Goal: Task Accomplishment & Management: Manage account settings

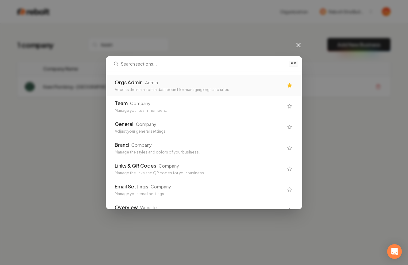
click at [123, 83] on div "Orgs Admin" at bounding box center [129, 82] width 28 height 7
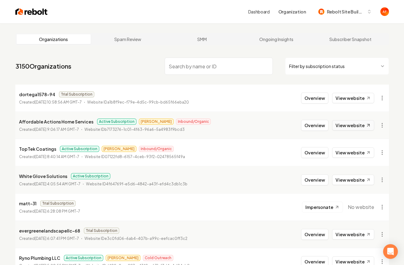
click at [339, 127] on link "View website" at bounding box center [353, 125] width 42 height 10
click at [355, 149] on link "View website" at bounding box center [353, 153] width 42 height 10
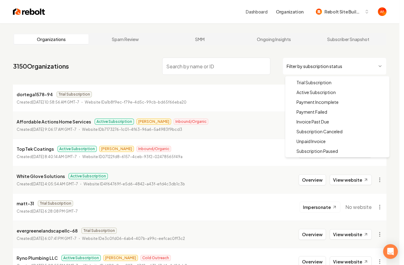
click at [288, 69] on html "Dashboard Organization Rebolt Site Builder Organizations Spam Review SMM Ongoin…" at bounding box center [202, 132] width 404 height 265
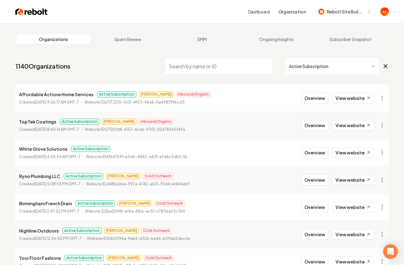
click at [213, 67] on input "search" at bounding box center [218, 66] width 108 height 17
click at [36, 12] on img at bounding box center [31, 11] width 32 height 9
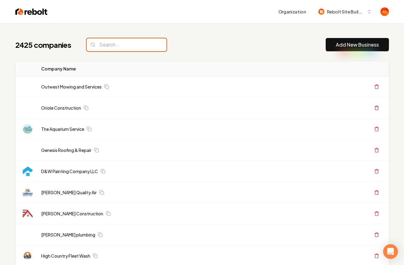
click at [108, 42] on input "search" at bounding box center [127, 44] width 80 height 13
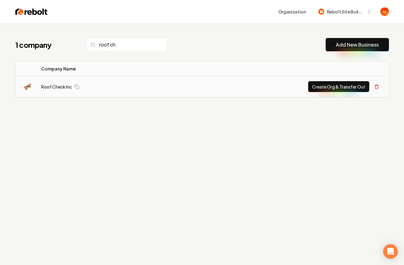
click at [323, 85] on button "Create Org & Transfer Out" at bounding box center [338, 86] width 61 height 11
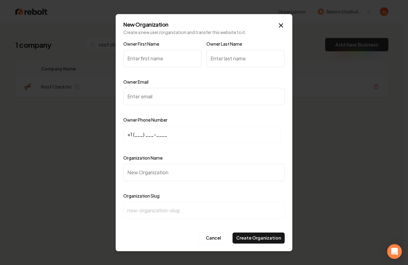
click at [280, 21] on div "New Organization Create a new user/organization and transfer this website to it…" at bounding box center [204, 133] width 177 height 238
click at [280, 25] on icon "button" at bounding box center [281, 26] width 4 height 4
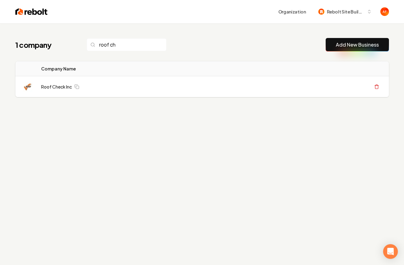
click at [85, 45] on div "1 company roof ch" at bounding box center [90, 44] width 151 height 13
click at [106, 41] on input "roof ch" at bounding box center [127, 44] width 80 height 13
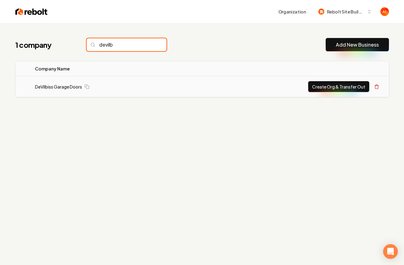
type input "devilb"
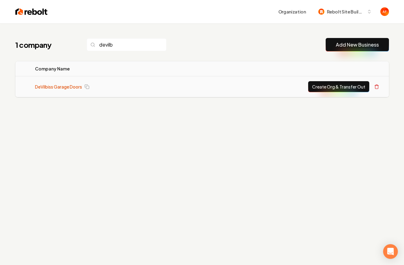
click at [50, 83] on td "DeVilbiss Garage Doors" at bounding box center [106, 86] width 153 height 21
click at [48, 88] on link "DeVilbiss Garage Doors" at bounding box center [58, 87] width 47 height 6
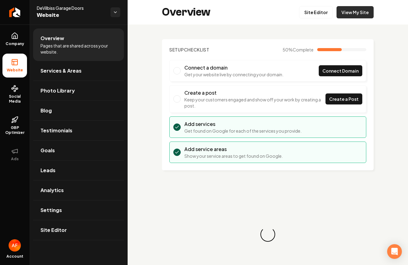
click at [354, 11] on link "View My Site" at bounding box center [355, 12] width 37 height 12
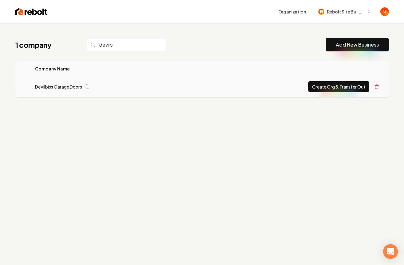
type input "devilb"
click at [331, 84] on button "Create Org & Transfer Out" at bounding box center [338, 86] width 61 height 11
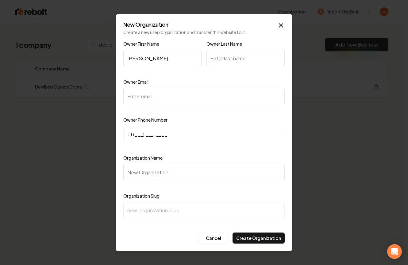
type input "Rick"
click at [136, 137] on input "+1 (___) ___-____" at bounding box center [201, 134] width 157 height 17
paste input "505) 444-0216"
type input "+1 (505) 444-0216"
click at [142, 99] on input "Owner Email" at bounding box center [203, 96] width 161 height 17
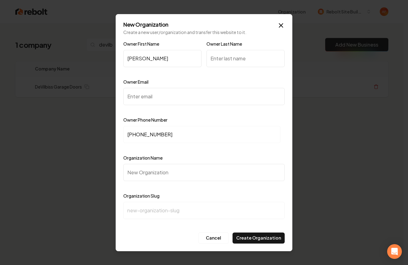
paste input "devilbissgaragedoors@gmail.com"
type input "devilbissgaragedoors@gmail.com"
click at [146, 174] on input "Organization Name" at bounding box center [203, 172] width 161 height 17
paste input "DeVilbiss Garage Doors"
type input "DeVilbiss Garage Doors"
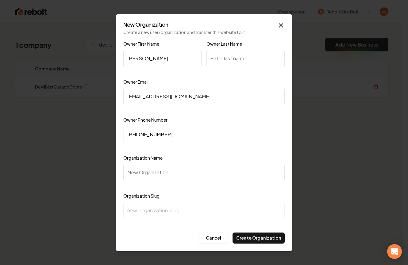
type input "devilbiss-garage-doors"
type input "DeVilbiss Garage Doors"
click at [252, 56] on input "Owner Last Name" at bounding box center [246, 58] width 78 height 17
type input "Devilbiss"
click at [282, 24] on icon "button" at bounding box center [280, 25] width 7 height 7
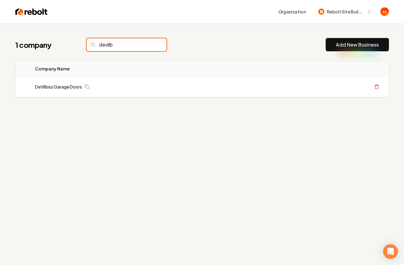
click at [129, 45] on input "devilb" at bounding box center [127, 44] width 80 height 13
type input "roof check"
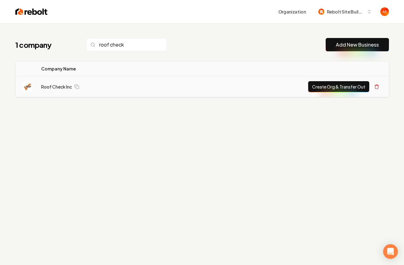
click at [331, 86] on button "Create Org & Transfer Out" at bounding box center [338, 86] width 61 height 11
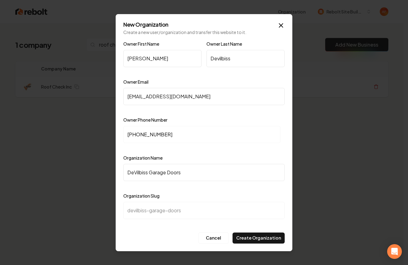
type input "Chris"
click at [231, 59] on input "Devilbiss" at bounding box center [246, 58] width 78 height 17
click at [180, 93] on input "devilbissgaragedoors@gmail.com" at bounding box center [203, 96] width 161 height 17
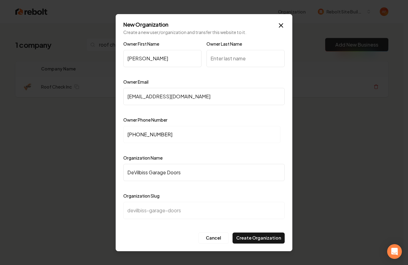
click at [180, 93] on input "devilbissgaragedoors@gmail.com" at bounding box center [203, 96] width 161 height 17
click at [167, 133] on input "+1 (505) 444-0216" at bounding box center [201, 134] width 157 height 17
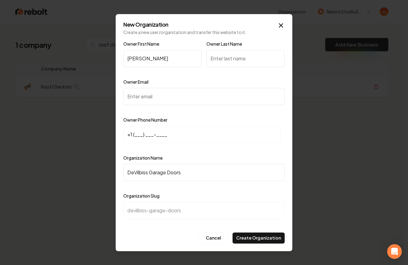
type input "+1 (___) ___-____"
drag, startPoint x: 163, startPoint y: 163, endPoint x: 162, endPoint y: 169, distance: 5.7
click at [163, 164] on div "Organization Name DeVilbiss Garage Doors" at bounding box center [203, 172] width 161 height 36
click at [162, 169] on input "DeVilbiss Garage Doors" at bounding box center [203, 172] width 161 height 17
click at [161, 170] on input "DeVilbiss Garage Doors" at bounding box center [203, 172] width 161 height 17
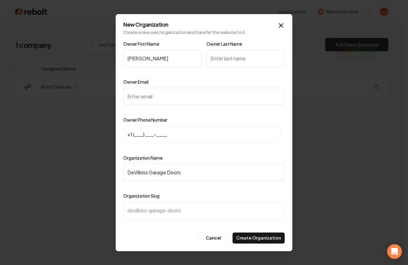
click at [161, 170] on input "DeVilbiss Garage Doors" at bounding box center [203, 172] width 161 height 17
paste input "Roof Check Inc"
type input "Roof Check Inc"
type input "roof-check-inc"
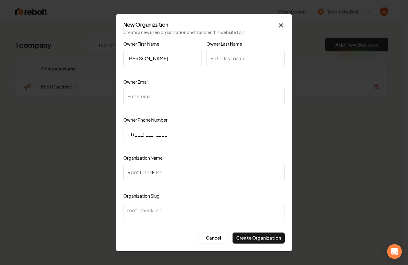
type input "Roof Check Inc"
click at [240, 61] on input "Owner Last Name" at bounding box center [246, 58] width 78 height 17
paste input "Cain"
type input "Cain"
click at [142, 98] on input "Owner Email" at bounding box center [203, 96] width 161 height 17
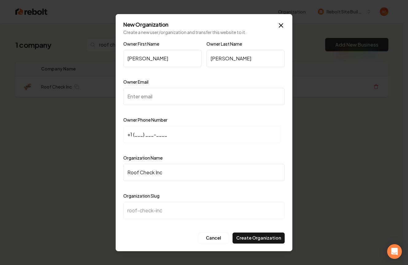
paste input "chris@checkmyroof.com"
type input "chris@checkmyroof.com"
click at [135, 134] on input "+1 (___) ___-____" at bounding box center [201, 134] width 157 height 17
paste input "303) 591-3404"
type input "+1 (303) 591-3404"
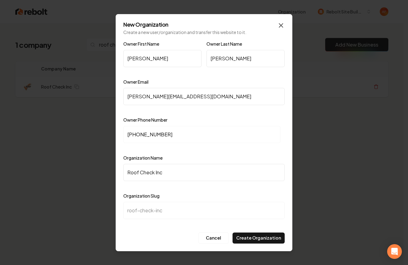
click at [279, 28] on icon "button" at bounding box center [280, 25] width 7 height 7
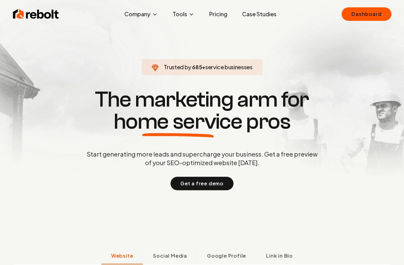
click at [341, 14] on div "Rebolt Company About Blog Jobs Tools Google Review QR Code Generator Google Bus…" at bounding box center [202, 14] width 393 height 18
click at [347, 14] on link "Dashboard" at bounding box center [365, 14] width 49 height 14
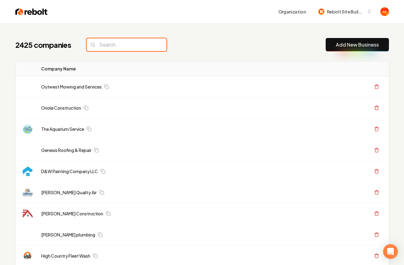
click at [118, 44] on input "search" at bounding box center [127, 44] width 80 height 13
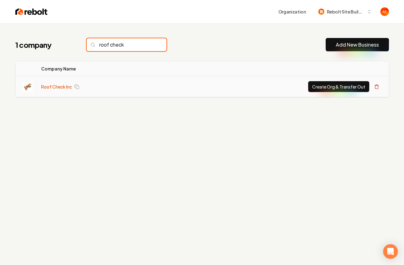
type input "roof check"
click at [57, 88] on link "Roof Check Inc" at bounding box center [56, 87] width 31 height 6
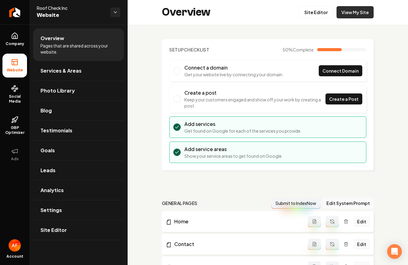
click at [355, 15] on link "View My Site" at bounding box center [355, 12] width 37 height 12
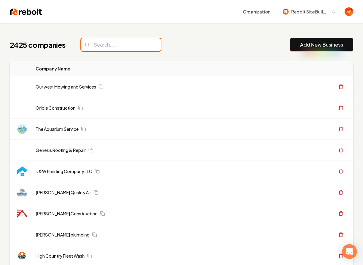
click at [125, 41] on input "search" at bounding box center [121, 44] width 80 height 13
click at [122, 44] on input "search" at bounding box center [121, 44] width 80 height 13
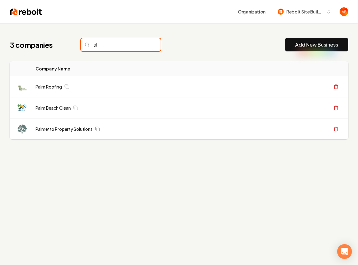
type input "a"
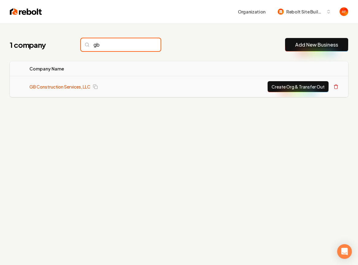
type input "gb"
click at [64, 89] on link "GB Construction Services, LLC" at bounding box center [59, 87] width 61 height 6
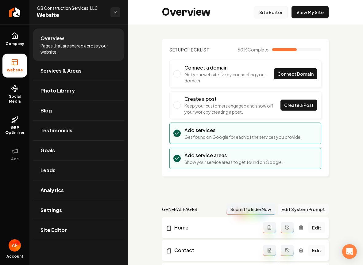
click at [278, 11] on link "Site Editor" at bounding box center [271, 12] width 34 height 12
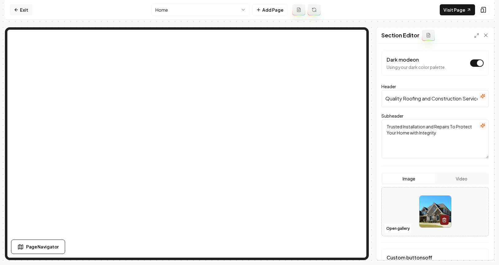
click at [22, 9] on link "Exit" at bounding box center [21, 9] width 22 height 11
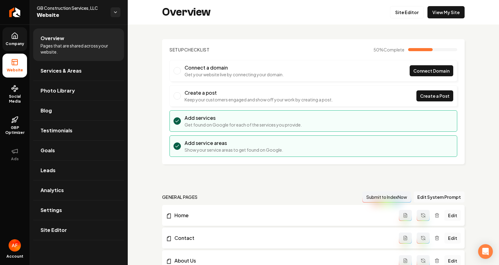
click at [20, 40] on link "Company" at bounding box center [14, 39] width 25 height 24
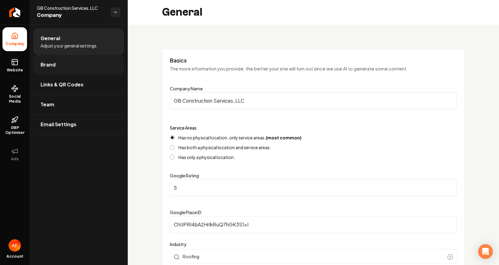
click at [71, 69] on link "Brand" at bounding box center [78, 65] width 91 height 20
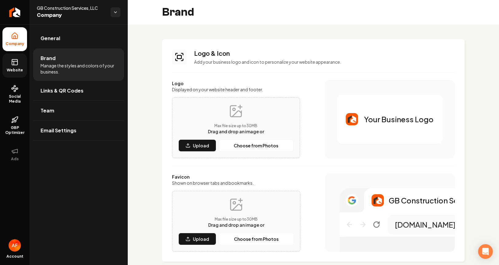
click at [14, 70] on span "Website" at bounding box center [14, 70] width 21 height 5
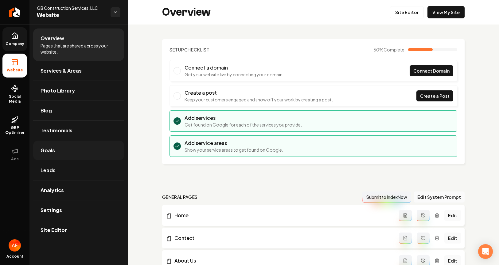
click at [62, 154] on link "Goals" at bounding box center [78, 151] width 91 height 20
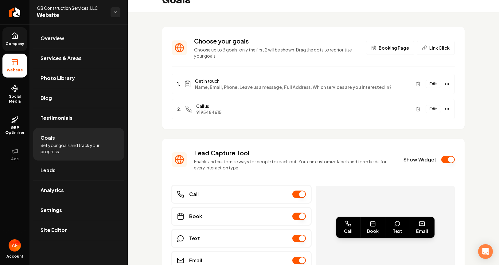
scroll to position [13, 0]
click at [17, 45] on span "Company" at bounding box center [15, 43] width 24 height 5
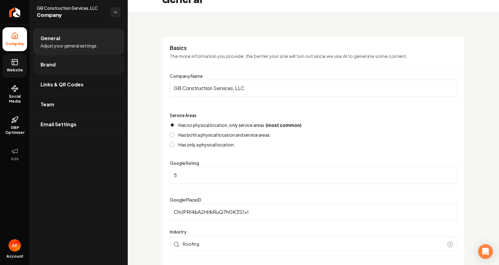
click at [56, 63] on link "Brand" at bounding box center [78, 65] width 91 height 20
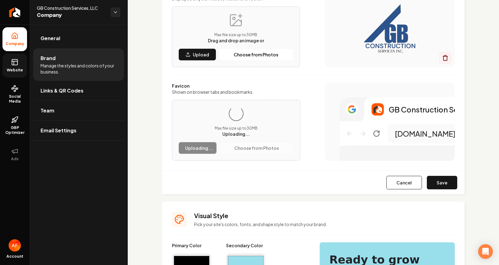
scroll to position [102, 0]
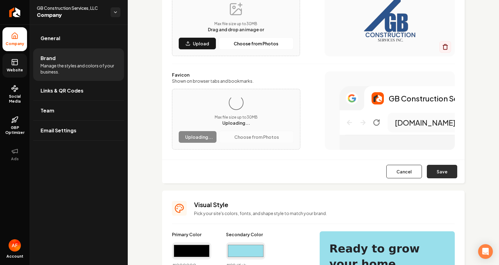
click at [403, 174] on button "Save" at bounding box center [442, 172] width 30 height 14
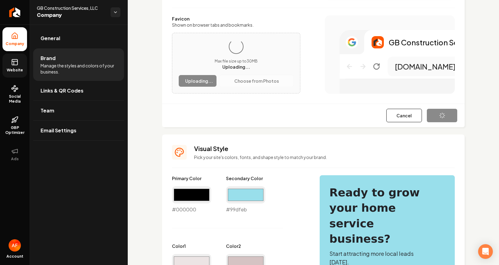
scroll to position [160, 0]
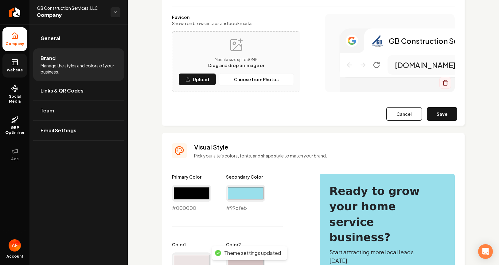
click at [199, 180] on label "Primary Color" at bounding box center [191, 177] width 39 height 6
click at [194, 191] on input "#000000" at bounding box center [191, 193] width 39 height 17
drag, startPoint x: 200, startPoint y: 198, endPoint x: 196, endPoint y: 191, distance: 8.2
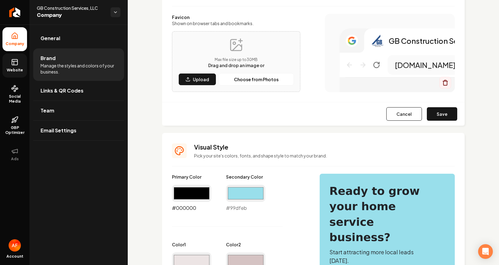
click at [200, 198] on input "#000000" at bounding box center [191, 193] width 39 height 17
type input "#2f548c"
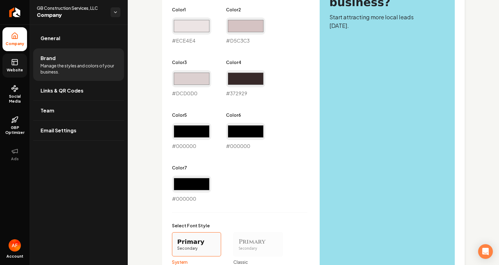
scroll to position [386, 0]
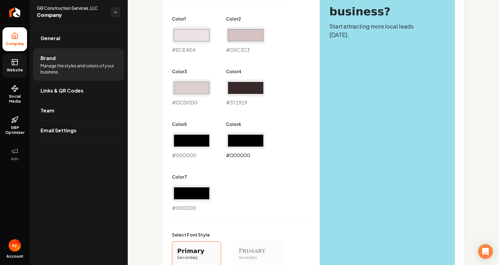
click at [241, 135] on input "#000000" at bounding box center [245, 140] width 39 height 17
type input "#99dfeb"
click at [319, 123] on div "Primary Color #2f548c #2f548c Secondary Color #99dfeb #99dfeb Color 1 #ece4e4 #…" at bounding box center [313, 161] width 283 height 427
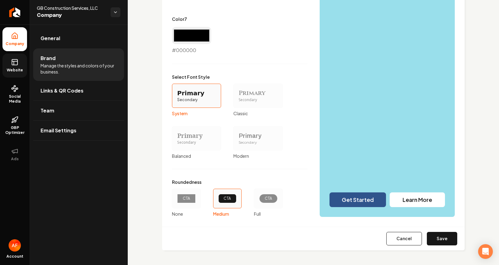
click at [269, 199] on div "CTA" at bounding box center [268, 198] width 8 height 5
click at [258, 199] on button "CTA Full" at bounding box center [255, 198] width 5 height 5
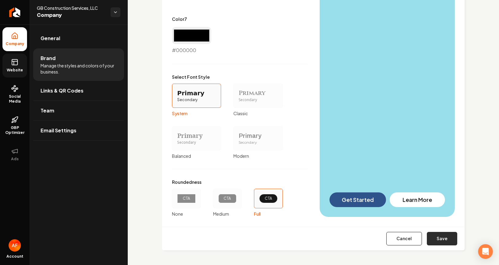
click at [403, 237] on button "Save" at bounding box center [442, 239] width 30 height 14
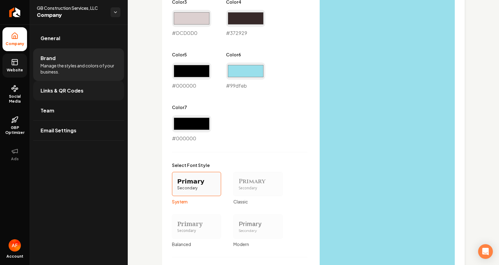
scroll to position [338, 0]
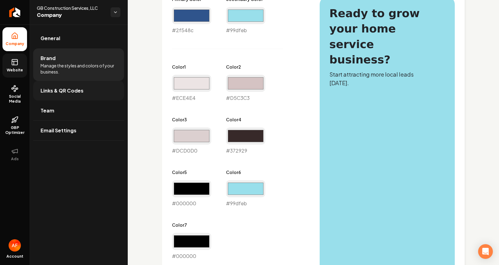
type input "#ece4e4"
type input "#d5c3c3"
type input "#dcd0d0"
click at [18, 63] on icon at bounding box center [14, 62] width 7 height 7
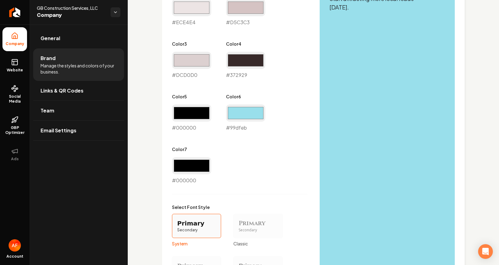
scroll to position [305, 0]
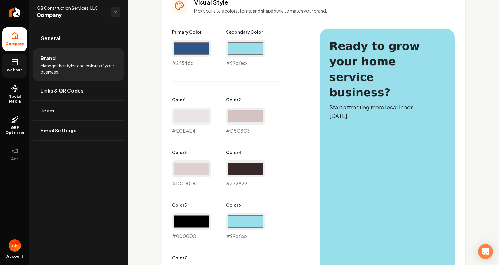
click at [15, 65] on icon at bounding box center [14, 62] width 7 height 7
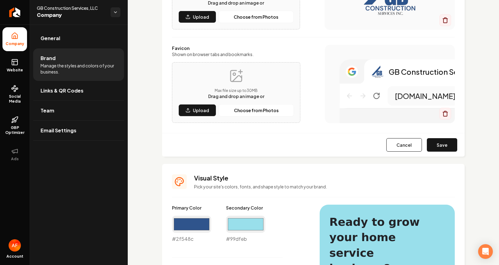
scroll to position [91, 0]
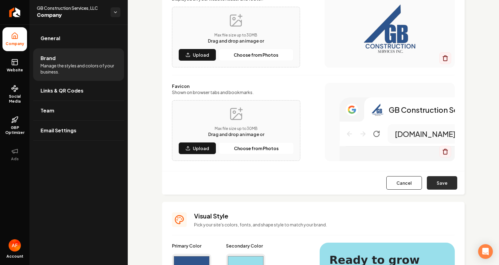
drag, startPoint x: 452, startPoint y: 182, endPoint x: 445, endPoint y: 182, distance: 7.1
click at [403, 182] on div "Cancel Save" at bounding box center [313, 183] width 302 height 24
click at [403, 182] on button "Save" at bounding box center [442, 183] width 30 height 14
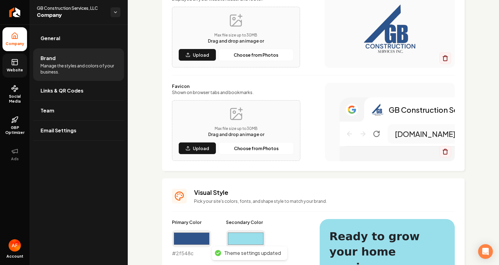
click at [10, 63] on link "Website" at bounding box center [14, 66] width 25 height 24
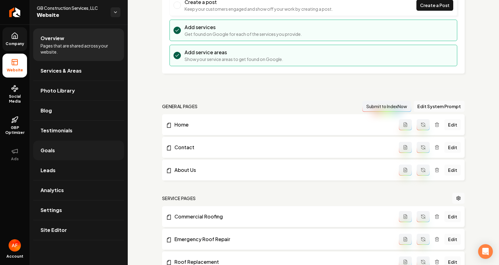
click at [67, 158] on link "Goals" at bounding box center [78, 151] width 91 height 20
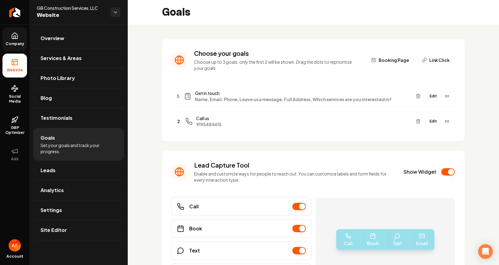
click at [21, 37] on link "Company" at bounding box center [14, 39] width 25 height 24
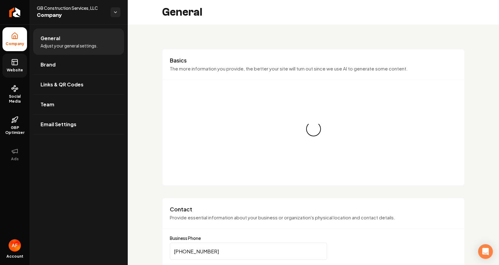
click at [11, 57] on link "Website" at bounding box center [14, 66] width 25 height 24
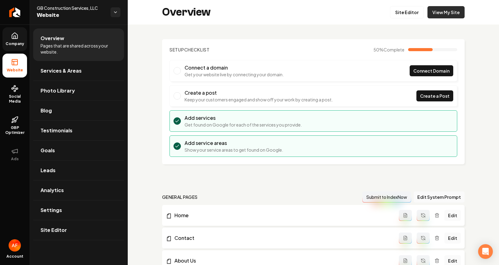
click at [403, 12] on link "View My Site" at bounding box center [445, 12] width 37 height 12
click at [403, 6] on div "Overview Site Editor View My Site" at bounding box center [313, 12] width 371 height 25
click at [403, 9] on link "Site Editor" at bounding box center [407, 12] width 34 height 12
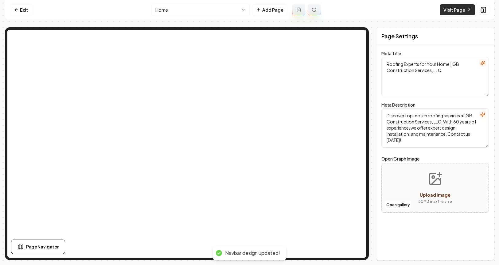
click at [403, 9] on link "Visit Page" at bounding box center [456, 9] width 35 height 11
click at [25, 12] on link "Exit" at bounding box center [21, 9] width 22 height 11
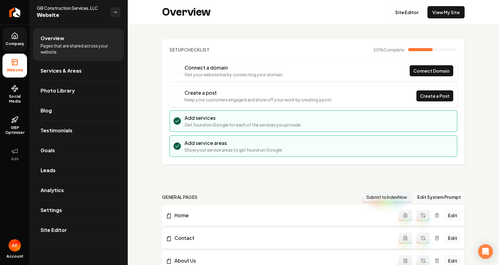
click at [17, 44] on span "Company" at bounding box center [15, 43] width 24 height 5
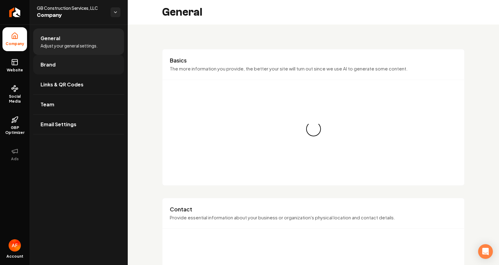
click at [56, 61] on link "Brand" at bounding box center [78, 65] width 91 height 20
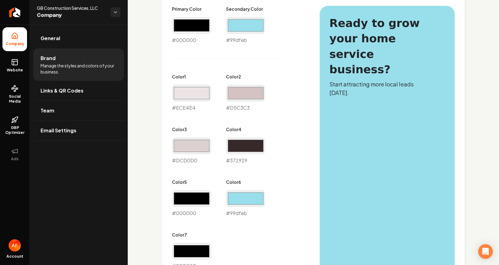
scroll to position [302, 0]
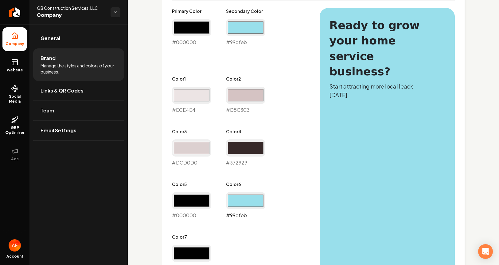
click at [246, 207] on input "#99dfeb" at bounding box center [245, 200] width 39 height 17
type input "#1d8ca2"
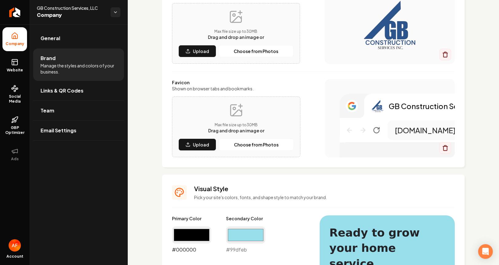
click at [188, 231] on input "#000000" at bounding box center [191, 235] width 39 height 17
type input "#2b518a"
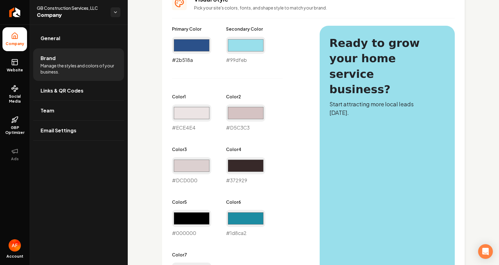
scroll to position [286, 0]
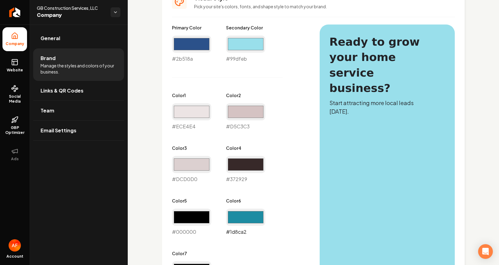
click at [248, 222] on input "#1d8ca2" at bounding box center [245, 217] width 39 height 17
type input "#2b518a"
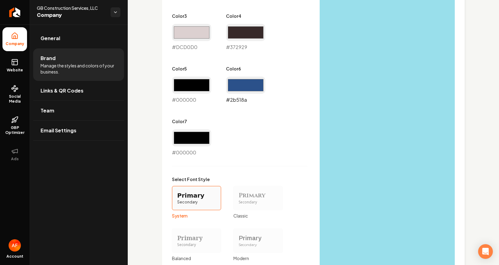
scroll to position [520, 0]
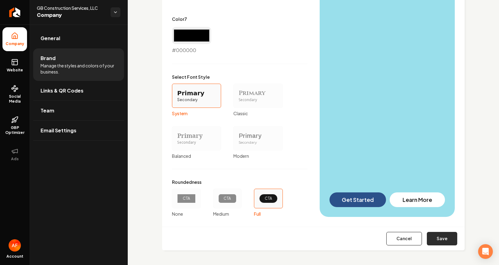
click at [403, 244] on button "Save" at bounding box center [442, 239] width 30 height 14
type input "#ece4e4"
type input "#d5c3c3"
type input "#dcd0d0"
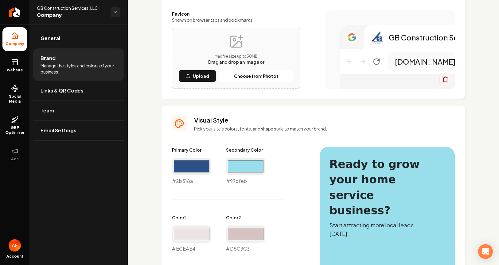
scroll to position [0, 0]
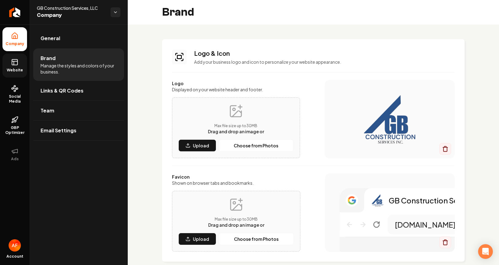
click at [14, 62] on icon at bounding box center [14, 63] width 0 height 4
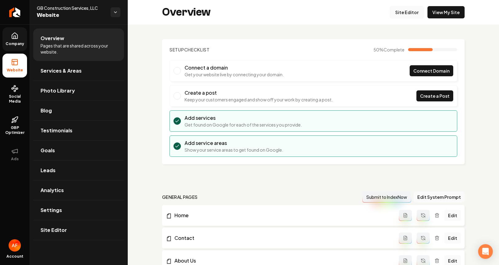
click at [403, 13] on link "Site Editor" at bounding box center [407, 12] width 34 height 12
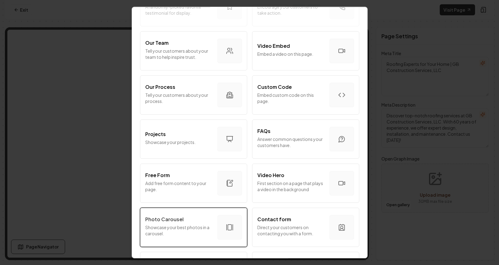
scroll to position [327, 0]
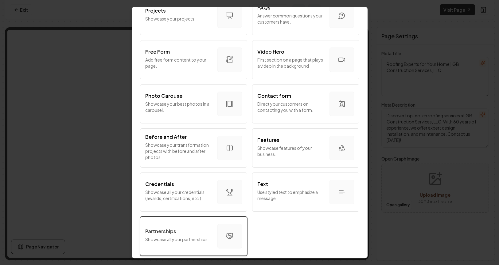
click at [190, 228] on div "Partnerships" at bounding box center [178, 231] width 67 height 7
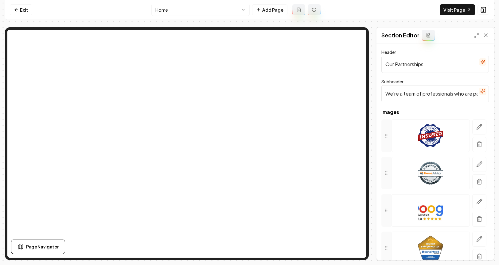
click at [403, 97] on input "We're a team of professionals who are passionate about what we do." at bounding box center [434, 93] width 107 height 17
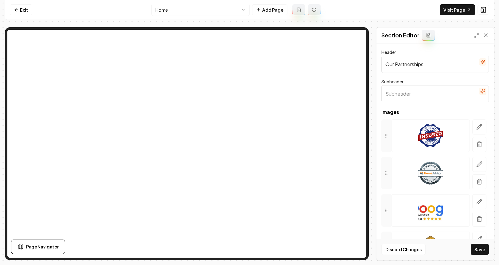
click at [403, 65] on input "Our Partnerships" at bounding box center [434, 64] width 107 height 17
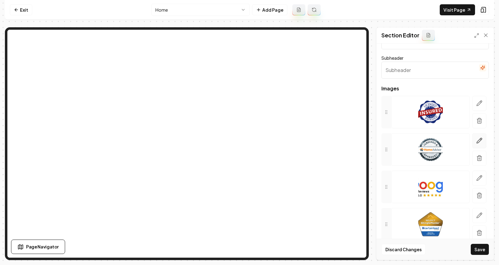
scroll to position [49, 0]
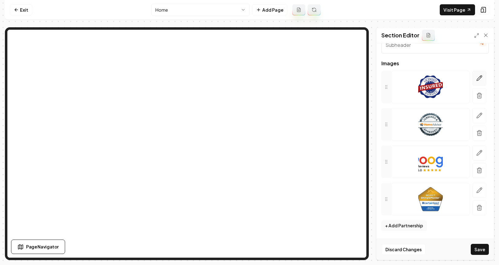
type input "Brands We Trust"
click at [403, 81] on button "button" at bounding box center [479, 78] width 14 height 15
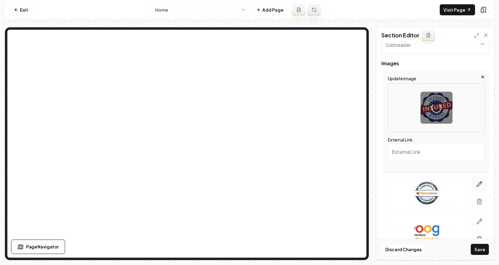
click at [403, 183] on icon "button" at bounding box center [479, 184] width 6 height 6
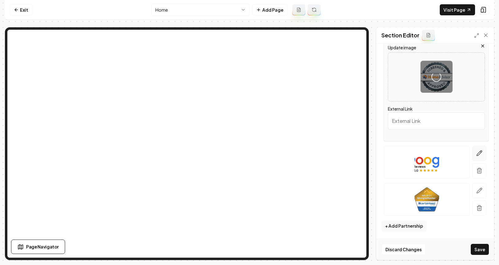
scroll to position [118, 0]
click at [403, 155] on icon "button" at bounding box center [479, 153] width 5 height 5
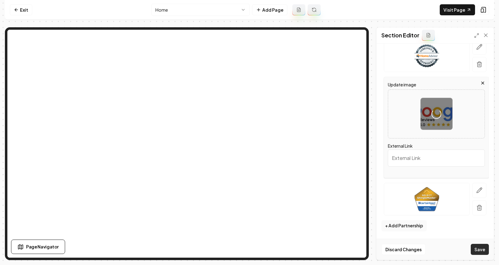
click at [403, 249] on button "Save" at bounding box center [479, 249] width 18 height 11
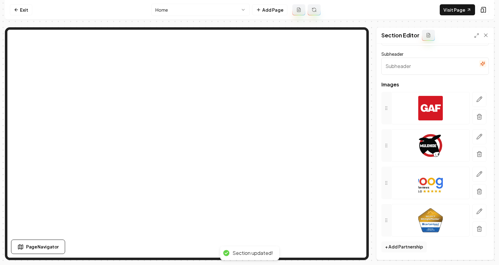
scroll to position [49, 0]
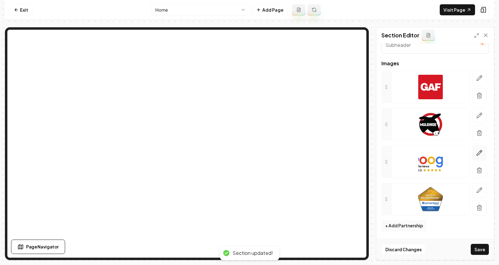
click at [403, 153] on icon "button" at bounding box center [479, 153] width 6 height 6
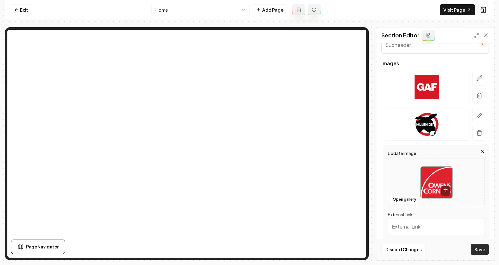
click at [403, 249] on button "Save" at bounding box center [479, 249] width 18 height 11
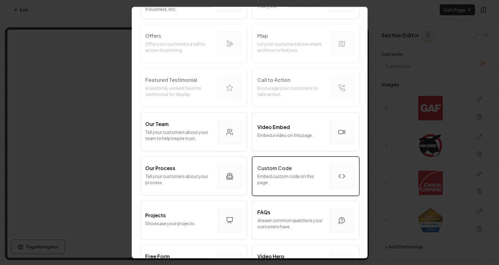
scroll to position [116, 0]
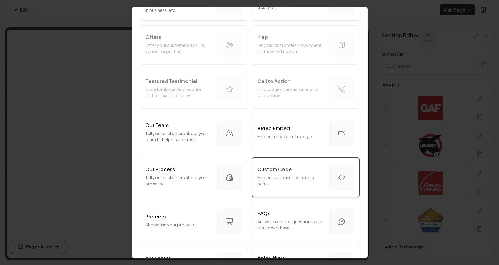
click at [293, 186] on p "Embed custom code on this page." at bounding box center [290, 181] width 67 height 12
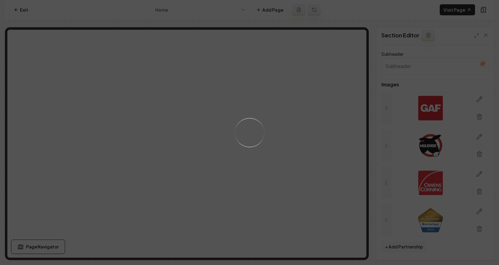
scroll to position [0, 0]
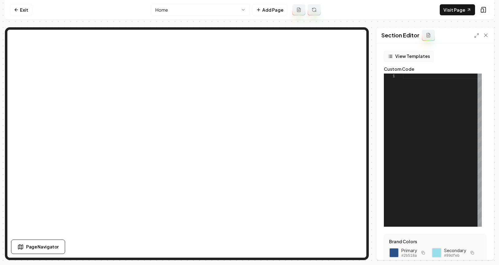
click at [403, 52] on button "View Templates" at bounding box center [409, 56] width 50 height 11
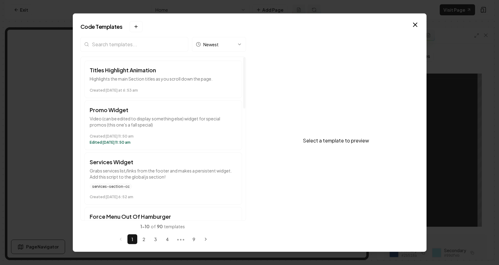
click at [131, 41] on input "search" at bounding box center [134, 44] width 108 height 15
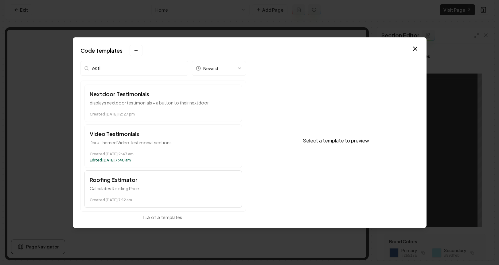
type input "esti"
click at [122, 180] on h3 "Roofing Estimator" at bounding box center [163, 180] width 147 height 9
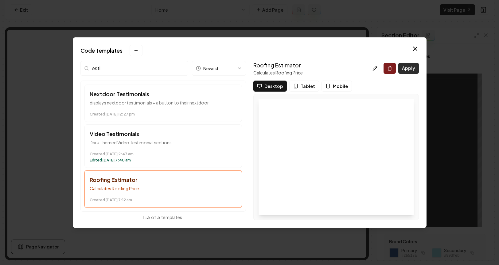
click at [403, 70] on button "Apply" at bounding box center [408, 68] width 21 height 11
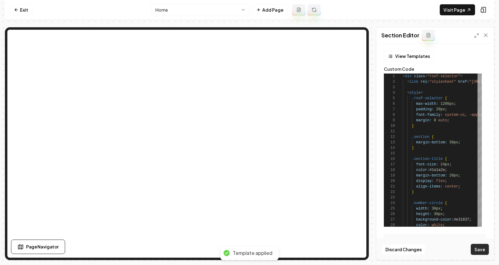
click at [403, 254] on button "Save" at bounding box center [479, 249] width 18 height 11
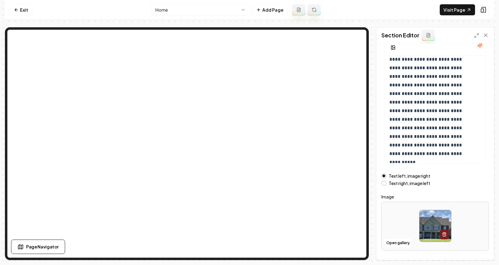
scroll to position [54, 0]
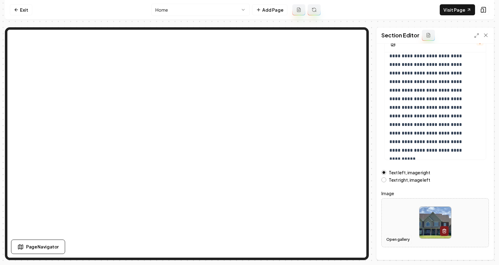
click at [392, 235] on button "Open gallery" at bounding box center [398, 240] width 28 height 10
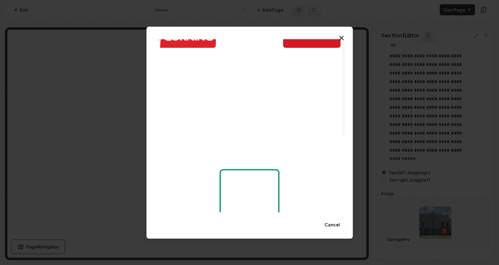
scroll to position [138, 0]
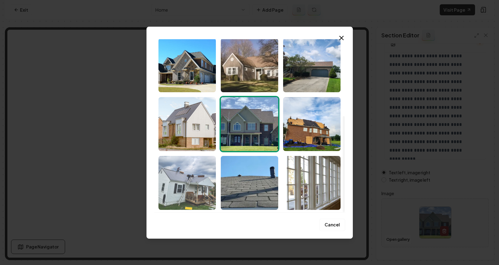
click at [180, 183] on img "Select image image_68cb175f5c7cd75eb8503329.jpeg" at bounding box center [186, 183] width 57 height 54
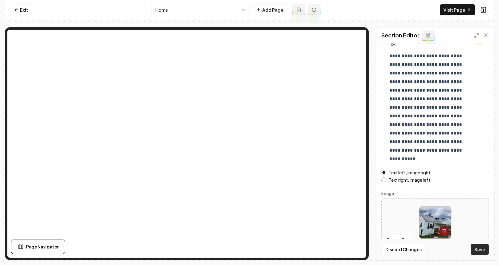
click at [403, 251] on button "Save" at bounding box center [479, 249] width 18 height 11
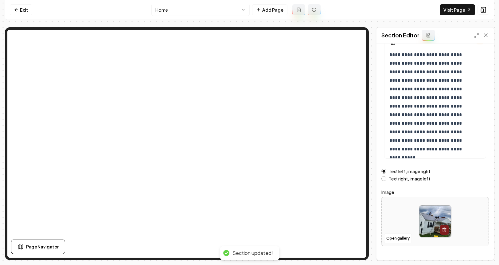
scroll to position [0, 0]
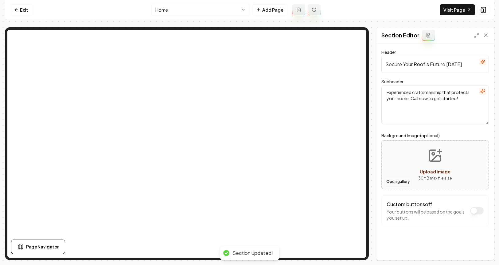
click at [398, 186] on button "Open gallery" at bounding box center [398, 182] width 28 height 10
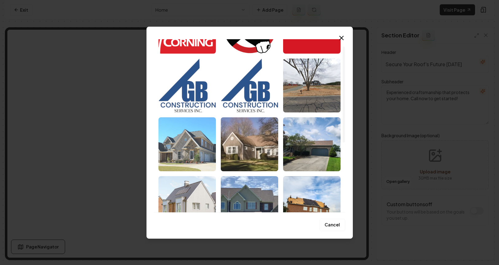
scroll to position [60, 0]
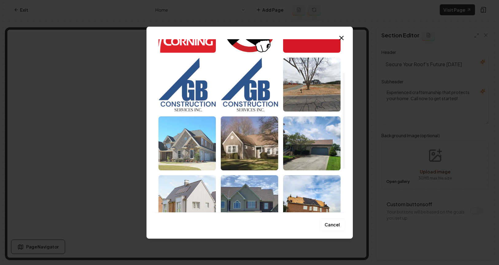
click at [193, 139] on img "Select image image_68cb175f5c7cd75eb8503479.jpeg" at bounding box center [186, 144] width 57 height 54
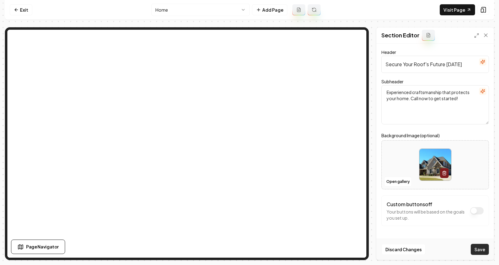
click at [403, 254] on button "Save" at bounding box center [479, 249] width 18 height 11
click at [16, 9] on icon at bounding box center [16, 9] width 2 height 3
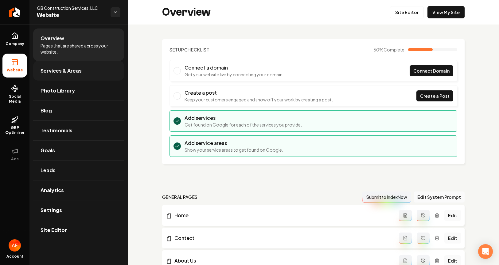
click at [61, 71] on span "Services & Areas" at bounding box center [61, 70] width 41 height 7
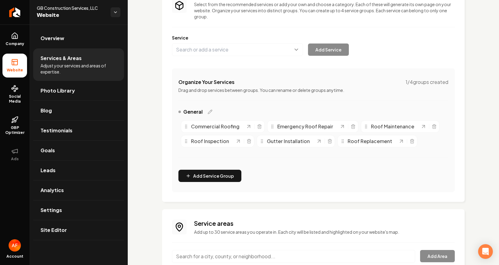
scroll to position [109, 0]
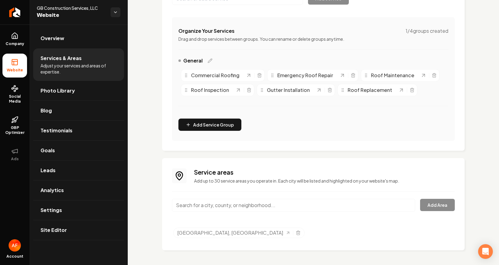
click at [295, 198] on div "Service areas Add up to 30 service areas you operate in. Each city will be list…" at bounding box center [313, 204] width 283 height 73
click at [295, 205] on input "Main content area" at bounding box center [293, 205] width 243 height 13
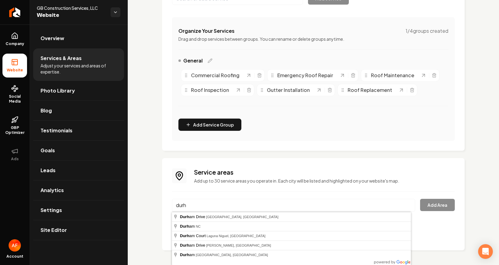
type input "Durham, NC"
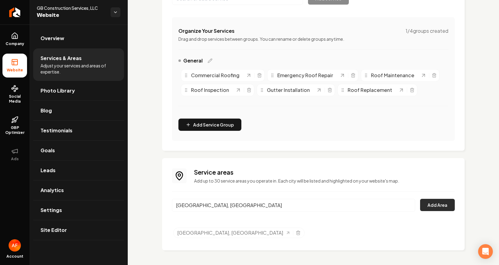
click at [403, 204] on button "Add Area" at bounding box center [437, 205] width 35 height 12
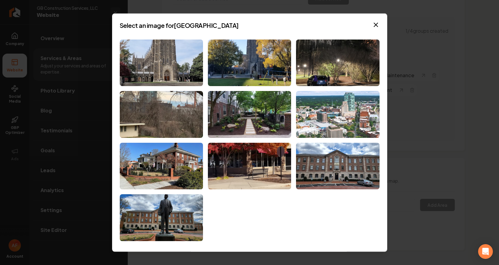
click at [330, 114] on img at bounding box center [337, 114] width 83 height 47
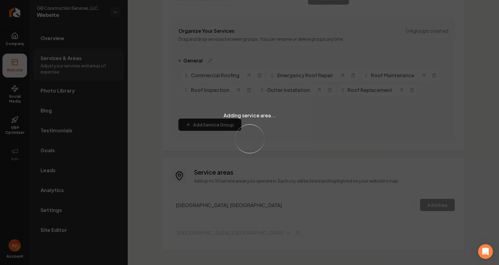
click at [240, 202] on div "Adding service area... Loading..." at bounding box center [249, 132] width 499 height 265
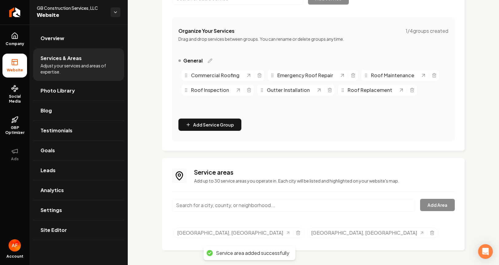
click at [227, 205] on input "Main content area" at bounding box center [293, 205] width 243 height 13
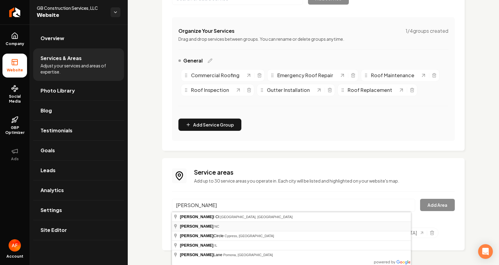
type input "Cary, NC"
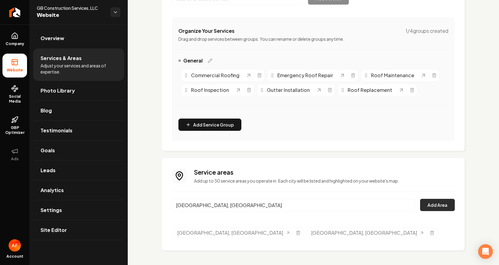
click at [403, 203] on button "Add Area" at bounding box center [437, 205] width 35 height 12
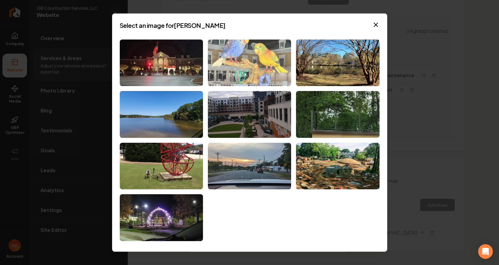
click at [259, 76] on img at bounding box center [249, 62] width 83 height 47
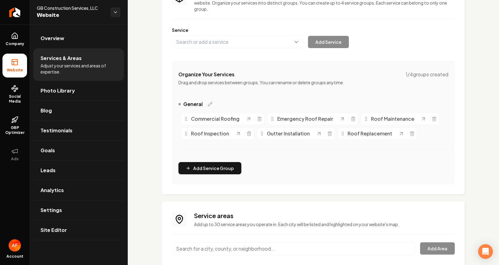
scroll to position [0, 0]
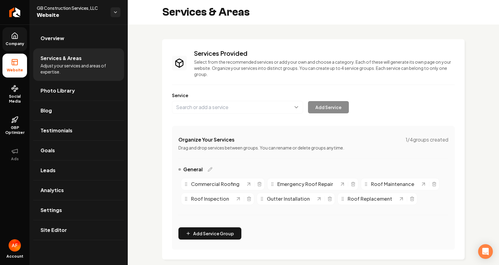
click at [19, 44] on span "Company" at bounding box center [15, 43] width 24 height 5
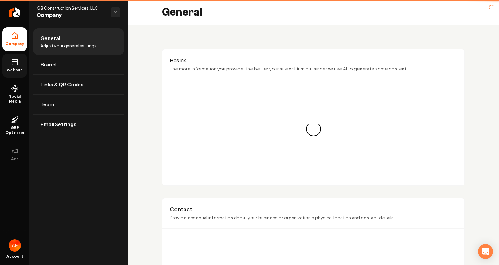
click at [17, 60] on rect at bounding box center [15, 63] width 6 height 6
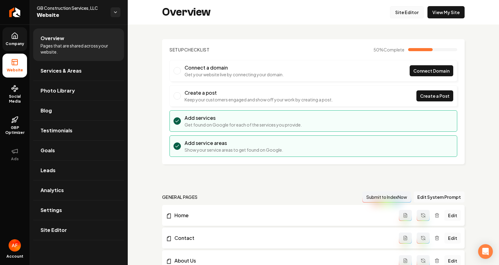
click at [399, 13] on link "Site Editor" at bounding box center [407, 12] width 34 height 12
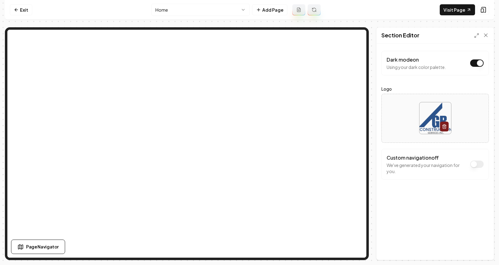
click at [273, 15] on div "Home Add Page" at bounding box center [235, 10] width 169 height 12
click at [274, 11] on button "Add Page" at bounding box center [269, 9] width 35 height 11
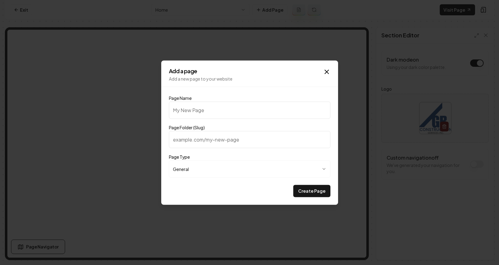
type input "G"
type input "g"
type input "Ga"
type input "ga"
type input "Gal"
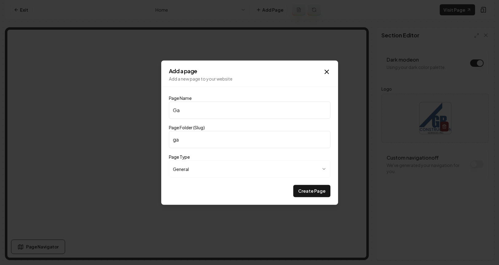
type input "gal"
type input "Gall"
type input "gall"
type input "Galle"
type input "galle"
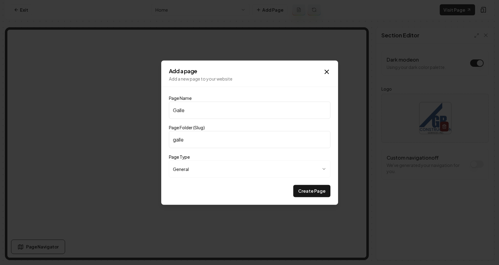
type input "Galler"
type input "galler"
type input "Gallery"
type input "gallery"
type input "Gallery"
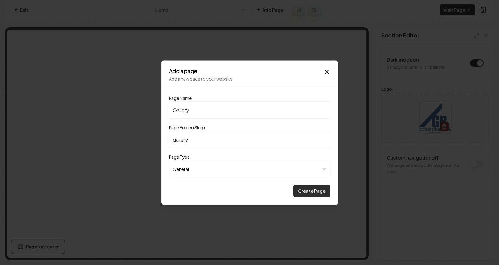
click at [309, 190] on button "Create Page" at bounding box center [311, 191] width 37 height 12
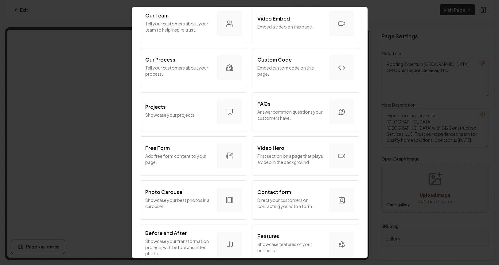
scroll to position [98, 0]
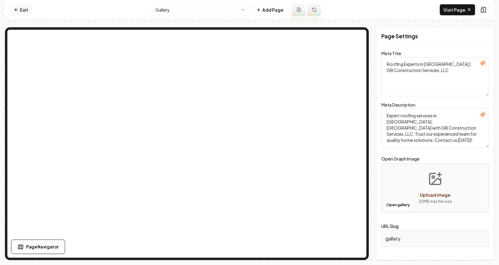
click at [17, 14] on link "Exit" at bounding box center [21, 9] width 22 height 11
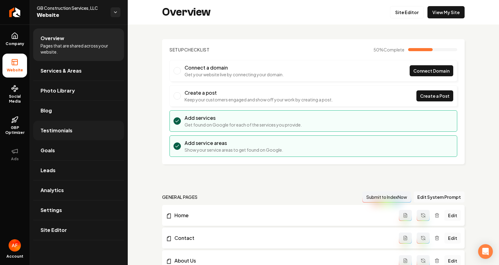
click at [72, 132] on link "Testimonials" at bounding box center [78, 131] width 91 height 20
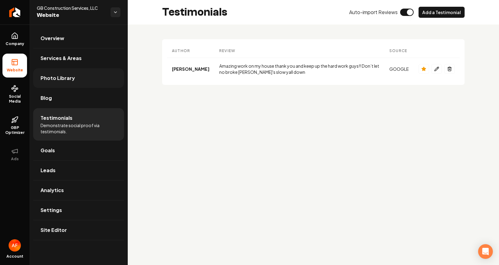
click at [72, 80] on link "Photo Library" at bounding box center [78, 78] width 91 height 20
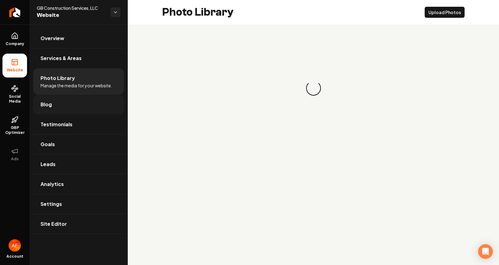
click at [52, 114] on link "Blog" at bounding box center [78, 105] width 91 height 20
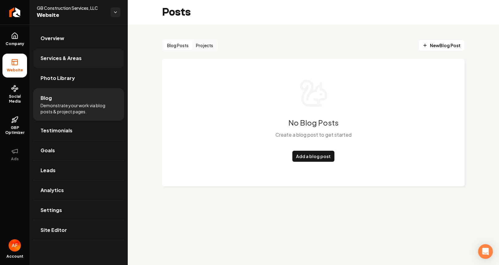
click at [74, 66] on link "Services & Areas" at bounding box center [78, 58] width 91 height 20
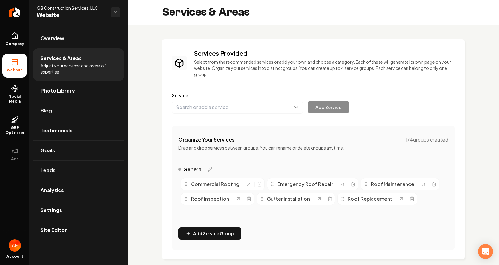
scroll to position [109, 0]
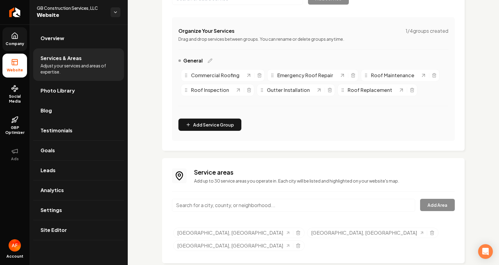
click at [11, 40] on link "Company" at bounding box center [14, 39] width 25 height 24
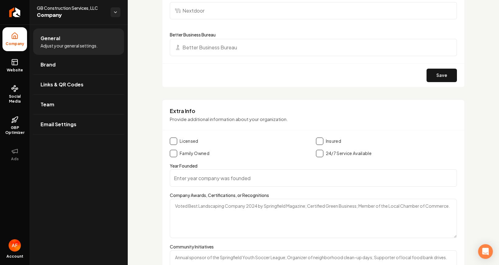
scroll to position [1011, 0]
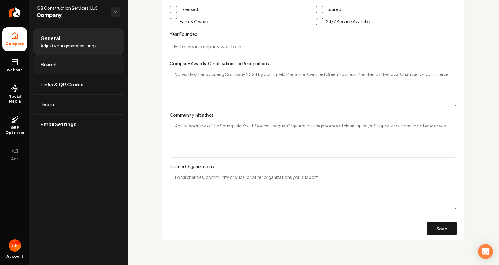
click at [67, 56] on link "Brand" at bounding box center [78, 65] width 91 height 20
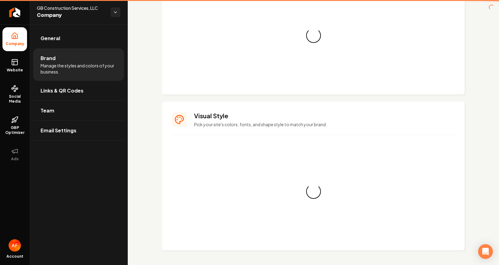
scroll to position [497, 0]
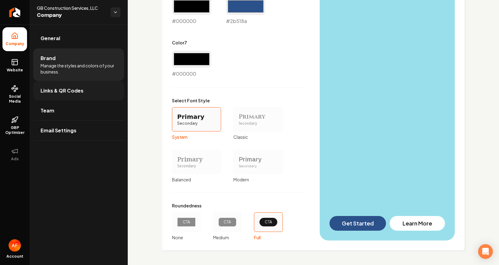
click at [72, 84] on link "Links & QR Codes" at bounding box center [78, 91] width 91 height 20
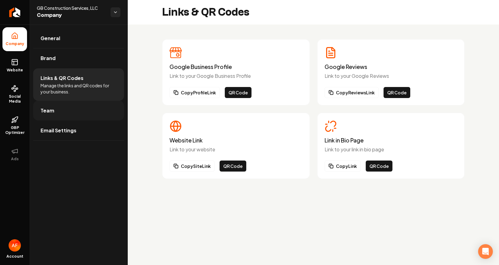
click at [72, 104] on link "Team" at bounding box center [78, 111] width 91 height 20
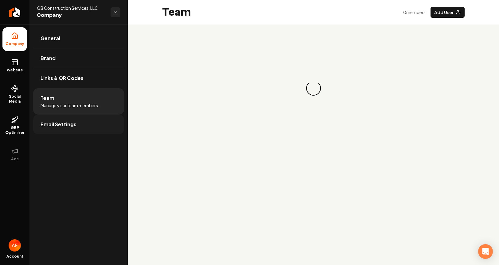
click at [63, 120] on link "Email Settings" at bounding box center [78, 125] width 91 height 20
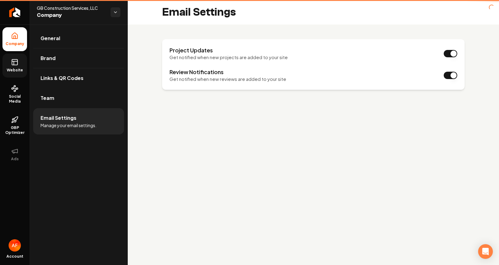
click at [19, 64] on link "Website" at bounding box center [14, 66] width 25 height 24
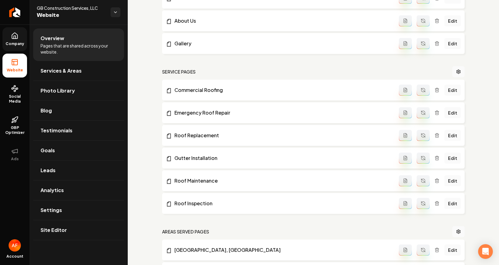
scroll to position [125, 0]
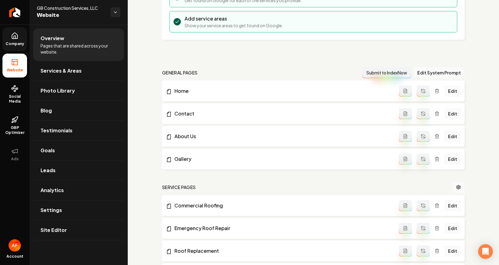
click at [403, 159] on icon "Main content area" at bounding box center [436, 159] width 5 height 5
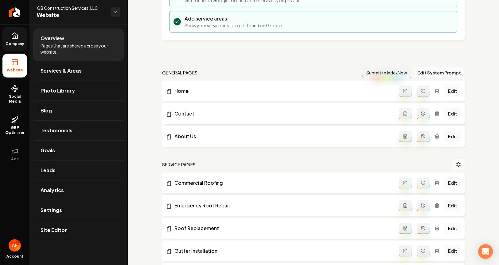
scroll to position [0, 0]
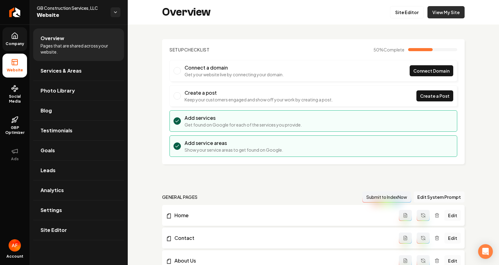
drag, startPoint x: 463, startPoint y: 14, endPoint x: 455, endPoint y: 12, distance: 8.7
click at [403, 14] on div "Overview Site Editor View My Site" at bounding box center [313, 12] width 371 height 25
click at [403, 12] on link "View My Site" at bounding box center [445, 12] width 37 height 12
click at [403, 15] on link "View My Site" at bounding box center [445, 12] width 37 height 12
click at [63, 78] on link "Services & Areas" at bounding box center [78, 71] width 91 height 20
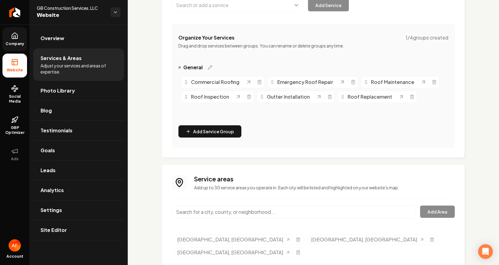
scroll to position [109, 0]
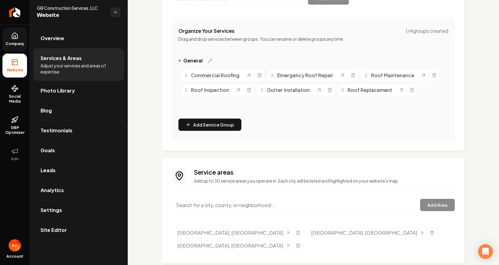
click at [288, 207] on input "Main content area" at bounding box center [293, 205] width 243 height 13
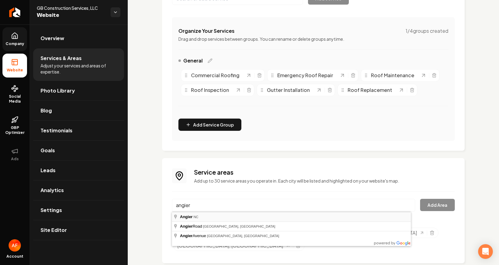
type input "Angier, NC"
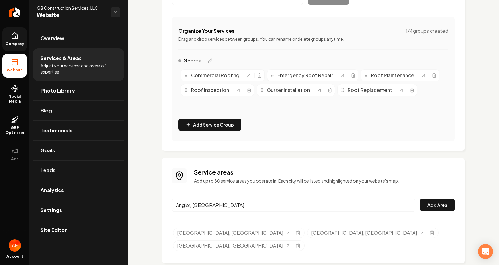
click at [403, 196] on div "Service areas Add up to 30 service areas you operate in. Each city will be list…" at bounding box center [313, 211] width 283 height 86
click at [403, 201] on button "Add Area" at bounding box center [437, 205] width 35 height 12
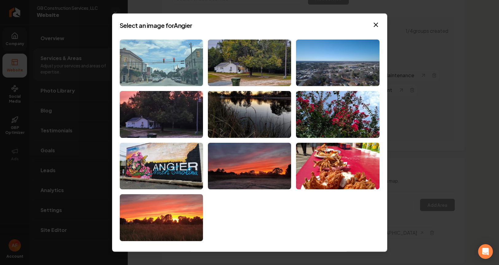
click at [182, 78] on img at bounding box center [161, 62] width 83 height 47
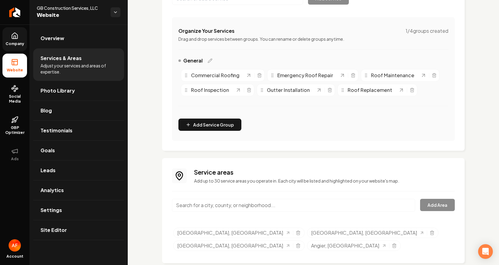
scroll to position [0, 0]
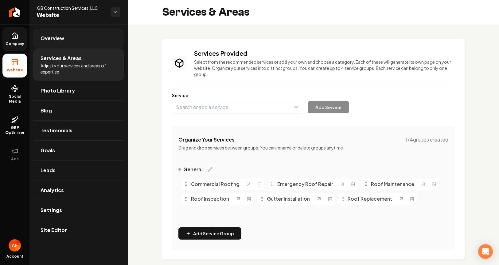
click at [52, 38] on span "Overview" at bounding box center [53, 38] width 24 height 7
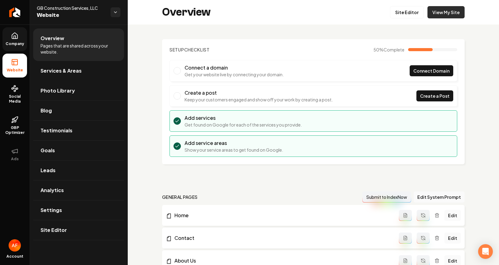
click at [403, 14] on link "View My Site" at bounding box center [445, 12] width 37 height 12
click at [14, 7] on link "Return to dashboard" at bounding box center [14, 12] width 29 height 25
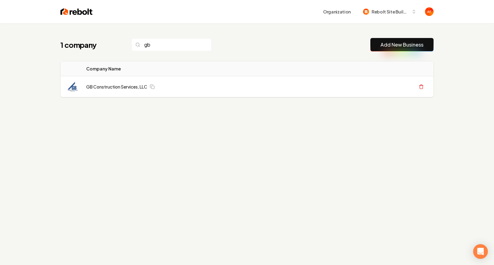
type input "gb"
click at [374, 91] on button "Create Org & Transfer Out" at bounding box center [383, 86] width 61 height 11
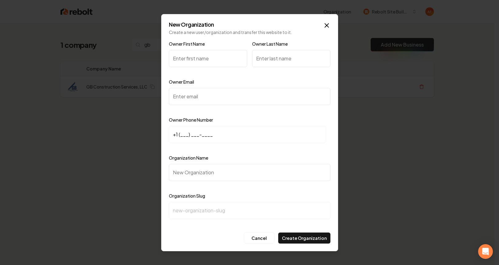
drag, startPoint x: 279, startPoint y: 52, endPoint x: 276, endPoint y: 54, distance: 3.2
click at [279, 52] on input "Owner Last Name" at bounding box center [291, 58] width 78 height 17
click at [217, 62] on input "Owner First Name" at bounding box center [208, 58] width 78 height 17
type input "rich"
click at [292, 64] on input "Owner Last Name" at bounding box center [291, 58] width 78 height 17
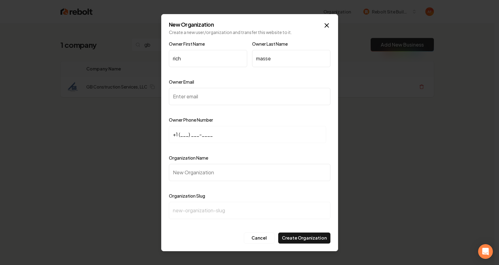
click at [259, 60] on input "masse" at bounding box center [291, 58] width 78 height 17
type input "Masse"
click at [174, 59] on input "rich" at bounding box center [208, 58] width 78 height 17
type input "Rich"
click at [175, 96] on input "Owner Email" at bounding box center [249, 96] width 161 height 17
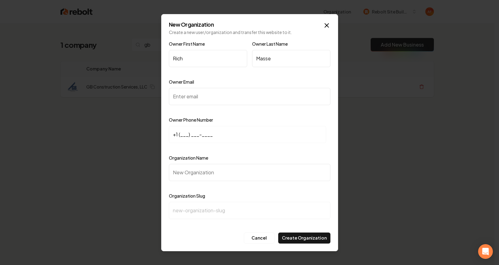
paste input "richmark919@gmail.com"
type input "richmark919@gmail.com"
drag, startPoint x: 176, startPoint y: 134, endPoint x: 180, endPoint y: 134, distance: 4.0
click at [177, 134] on input "+1 (___) ___-____" at bounding box center [247, 134] width 157 height 17
click at [180, 134] on input "+1 (___) ___-____" at bounding box center [247, 134] width 157 height 17
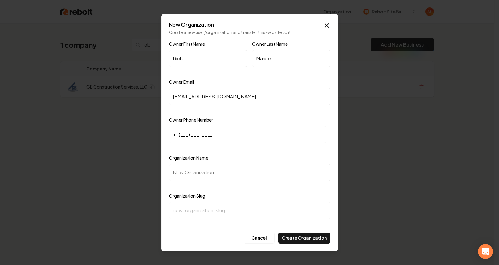
paste input "919) 548-4615"
type input "+1 (919) 548-4615"
drag, startPoint x: 485, startPoint y: 102, endPoint x: 494, endPoint y: 100, distance: 9.5
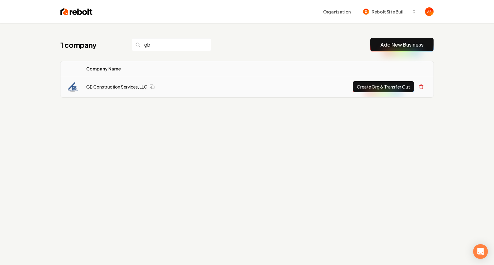
click at [383, 90] on button "Create Org & Transfer Out" at bounding box center [383, 86] width 61 height 11
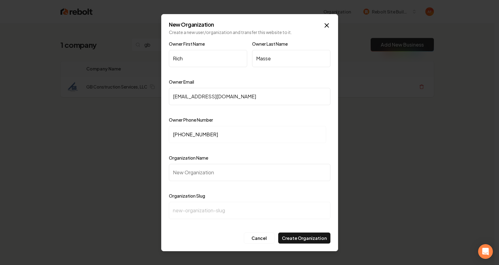
click at [194, 172] on input "Organization Name" at bounding box center [249, 172] width 161 height 17
paste input "GB Construction Services, LLC Construction"
type input "GB Construction Services, LLC Construction"
type input "gb-construction-services-llc-construction"
drag, startPoint x: 289, startPoint y: 175, endPoint x: 244, endPoint y: 172, distance: 45.5
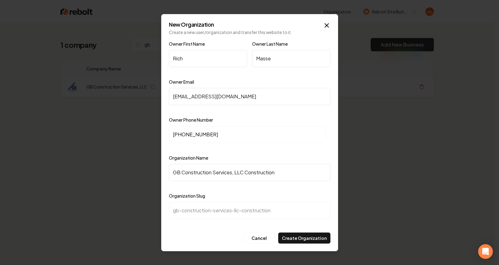
click at [244, 172] on input "GB Construction Services, LLC Construction" at bounding box center [249, 172] width 161 height 17
type input "GB Construction Services, LLC"
type input "gb-construction-services-llc"
type input "GB Construction Services, LL"
type input "gb-construction-services-ll"
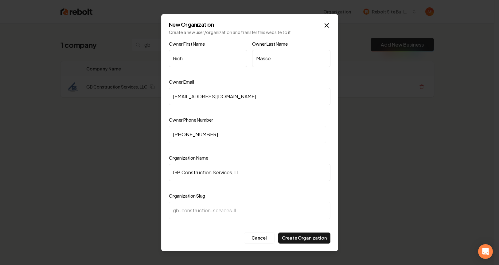
type input "GB Construction Services, LLV"
type input "gb-construction-services-llv"
type input "GB Construction Services, LL"
type input "gb-construction-services-ll"
type input "GB Construction Services, LLC"
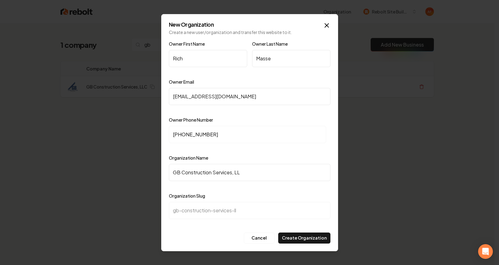
type input "gb-construction-services-llc"
type input "GB Construction Services, LLC"
click at [301, 230] on div "Owner First Name Rich Owner Last Name Masse Owner Email richmark919@gmail.com O…" at bounding box center [249, 135] width 161 height 190
click at [295, 238] on button "Create Organization" at bounding box center [304, 238] width 52 height 11
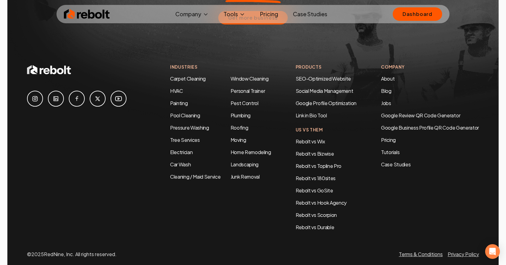
scroll to position [2973, 0]
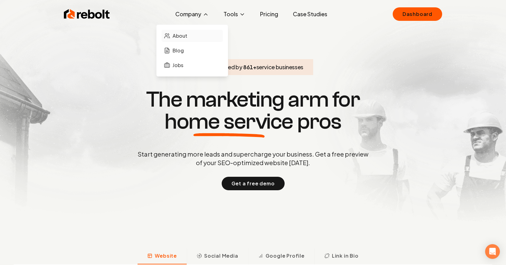
drag, startPoint x: 183, startPoint y: 30, endPoint x: 182, endPoint y: 33, distance: 3.4
click at [182, 33] on link "About" at bounding box center [191, 36] width 61 height 12
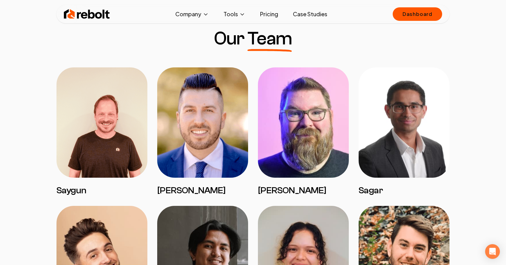
scroll to position [470, 0]
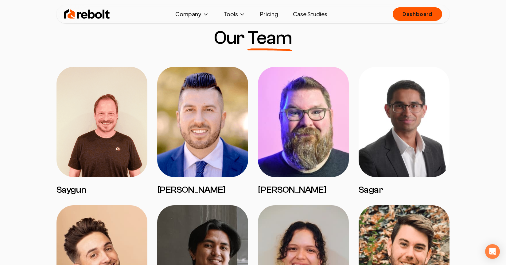
click at [102, 16] on img at bounding box center [87, 14] width 46 height 12
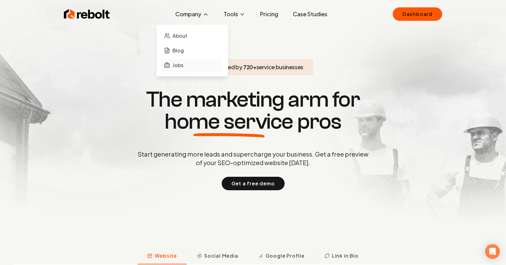
click at [179, 66] on span "Jobs" at bounding box center [177, 65] width 11 height 7
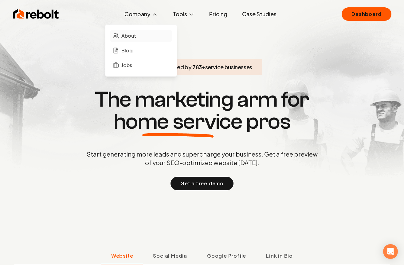
click at [133, 33] on span "About" at bounding box center [128, 35] width 15 height 7
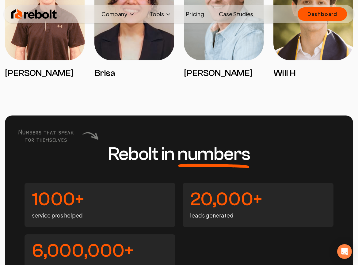
scroll to position [1440, 0]
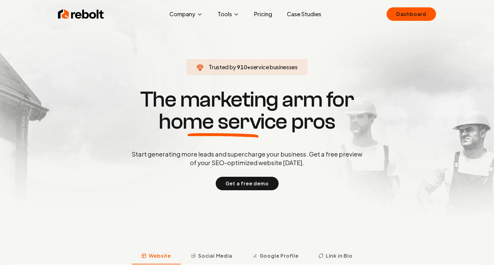
click at [260, 14] on link "Pricing" at bounding box center [263, 14] width 28 height 12
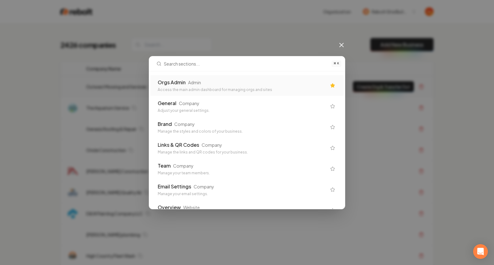
click at [224, 94] on div "Orgs Admin Admin Access the main admin dashboard for managing orgs and sites" at bounding box center [246, 85] width 193 height 21
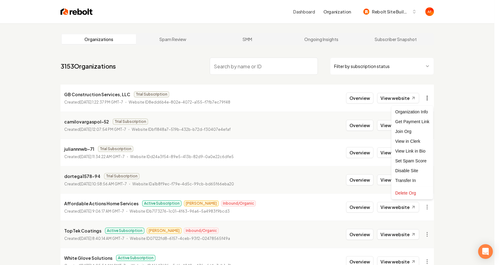
click at [431, 99] on html "Dashboard Organization Rebolt Site Builder Organizations Spam Review SMM Ongoin…" at bounding box center [249, 132] width 499 height 265
click at [412, 122] on div "Get Payment Link" at bounding box center [411, 122] width 39 height 10
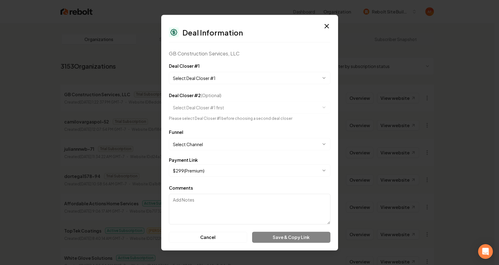
click at [213, 76] on body "Dashboard Organization Rebolt Site Builder Organizations Spam Review SMM Ongoin…" at bounding box center [247, 132] width 494 height 265
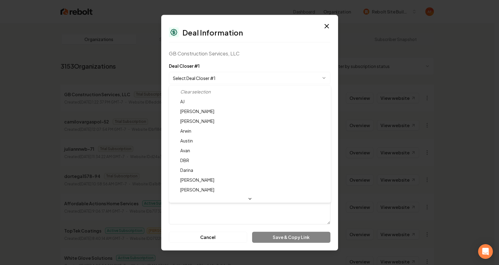
select select "**********"
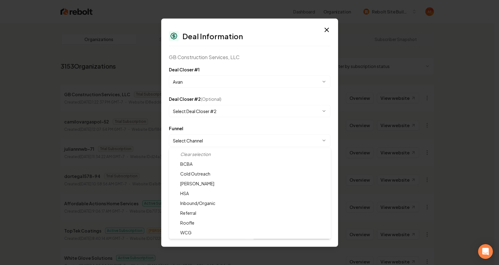
click at [205, 142] on body "Dashboard Organization Rebolt Site Builder Organizations Spam Review SMM Ongoin…" at bounding box center [247, 132] width 494 height 265
select select "**********"
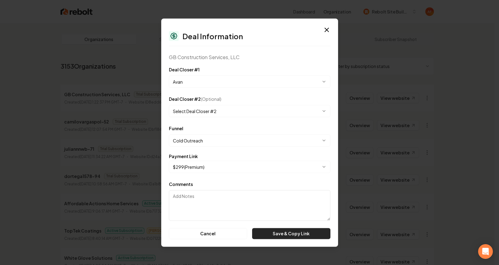
click at [274, 236] on button "Save & Copy Link" at bounding box center [291, 233] width 78 height 11
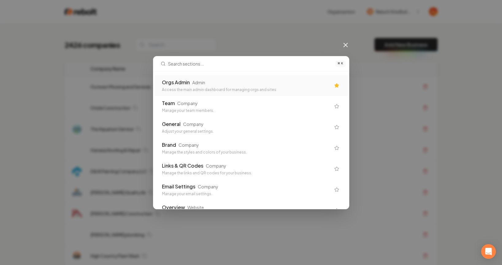
click at [241, 93] on div "Orgs Admin Admin Access the main admin dashboard for managing orgs and sites" at bounding box center [251, 85] width 193 height 21
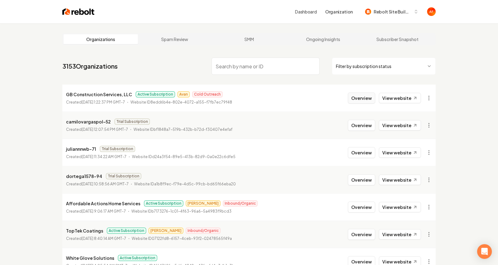
click at [367, 99] on button "Overview" at bounding box center [361, 98] width 27 height 11
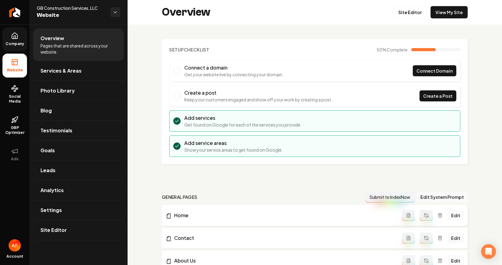
click at [12, 42] on span "Company" at bounding box center [15, 43] width 24 height 5
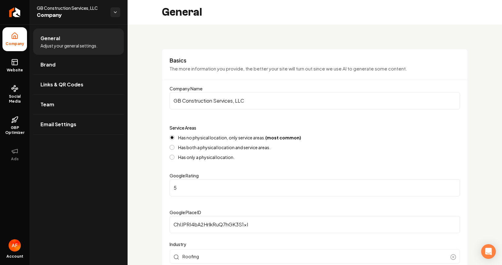
click at [22, 58] on link "Website" at bounding box center [14, 66] width 25 height 24
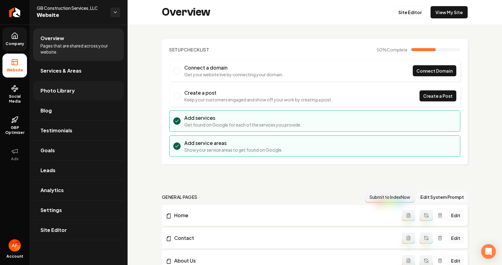
click at [72, 87] on link "Photo Library" at bounding box center [78, 91] width 91 height 20
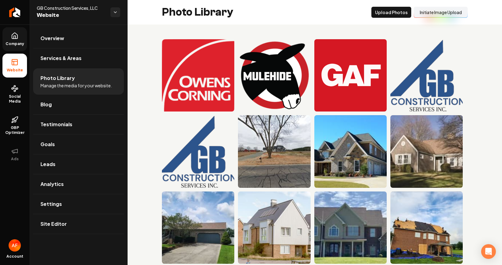
click at [427, 14] on button "Initiate Image Upload" at bounding box center [441, 12] width 54 height 11
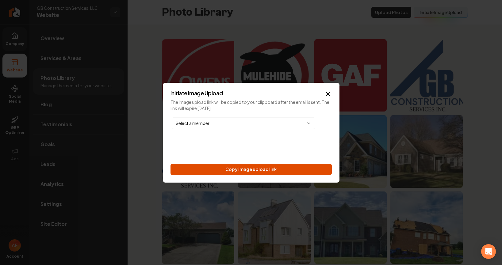
click at [244, 172] on button "Copy image upload link" at bounding box center [251, 169] width 161 height 11
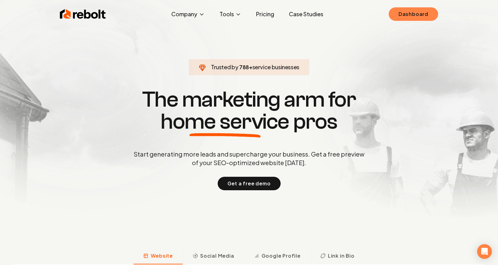
click at [410, 15] on link "Dashboard" at bounding box center [413, 14] width 49 height 14
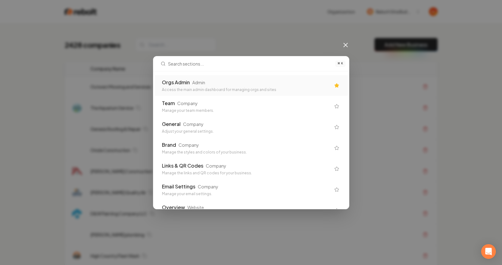
click at [217, 93] on div "Orgs Admin Admin Access the main admin dashboard for managing orgs and sites" at bounding box center [251, 85] width 193 height 21
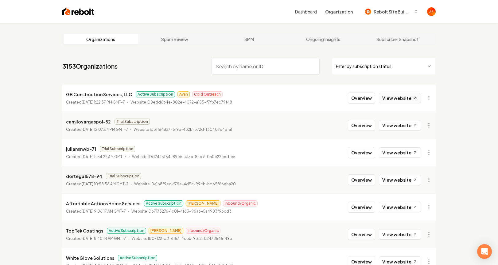
click at [408, 97] on link "View website" at bounding box center [400, 98] width 42 height 10
click at [83, 18] on div "Dashboard Organization Rebolt Site Builder" at bounding box center [248, 11] width 393 height 23
click at [83, 13] on img at bounding box center [78, 11] width 32 height 9
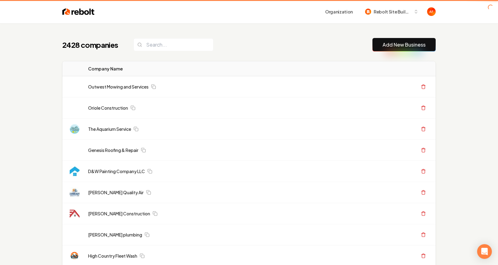
click at [174, 44] on input "search" at bounding box center [173, 44] width 80 height 13
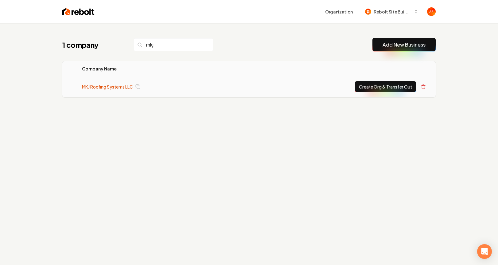
type input "mkj"
click at [110, 87] on link "MKJ Roofing Systems LLC" at bounding box center [107, 87] width 51 height 6
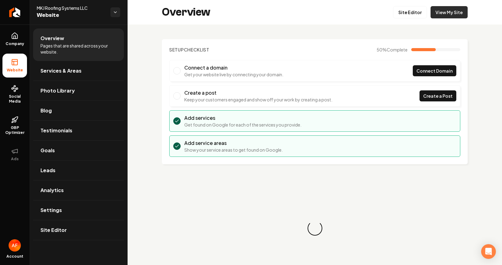
click at [431, 12] on link "View My Site" at bounding box center [449, 12] width 37 height 12
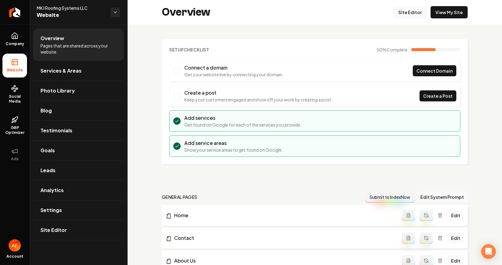
click at [417, 14] on link "Site Editor" at bounding box center [410, 12] width 34 height 12
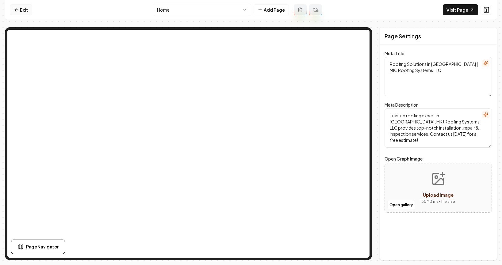
click at [20, 7] on link "Exit" at bounding box center [21, 9] width 22 height 11
click at [18, 12] on icon at bounding box center [16, 9] width 5 height 5
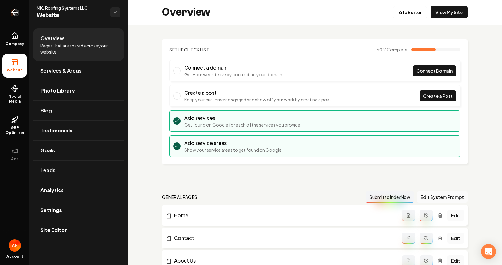
click at [28, 18] on link "Return to dashboard" at bounding box center [14, 12] width 29 height 25
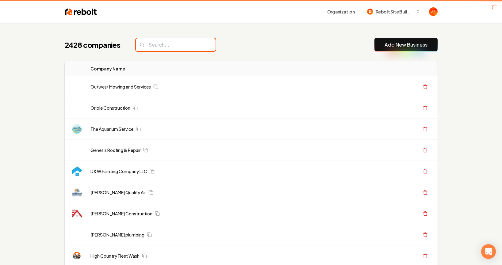
click at [148, 45] on input "search" at bounding box center [176, 44] width 80 height 13
click at [154, 44] on input "search" at bounding box center [176, 44] width 80 height 13
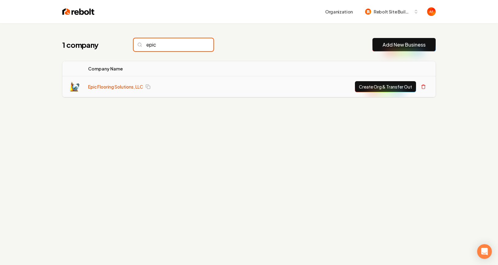
type input "epic"
click at [108, 87] on link "Epic Flooring Solutions, LLC" at bounding box center [115, 87] width 55 height 6
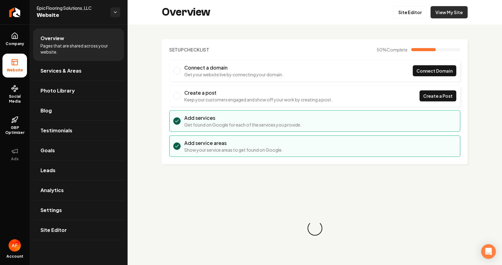
click at [437, 15] on link "View My Site" at bounding box center [449, 12] width 37 height 12
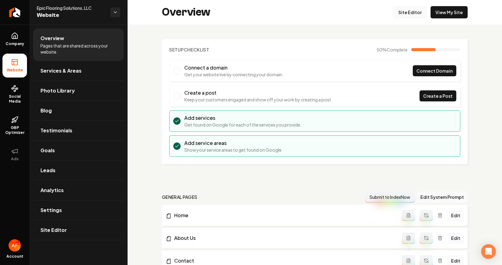
click at [404, 12] on link "Site Editor" at bounding box center [410, 12] width 34 height 12
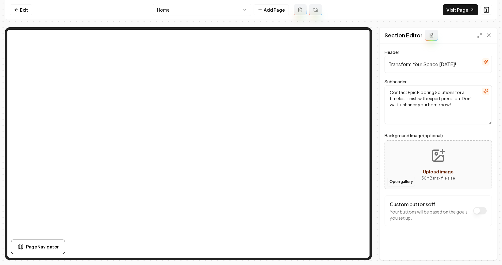
click at [404, 181] on button "Open gallery" at bounding box center [402, 182] width 28 height 10
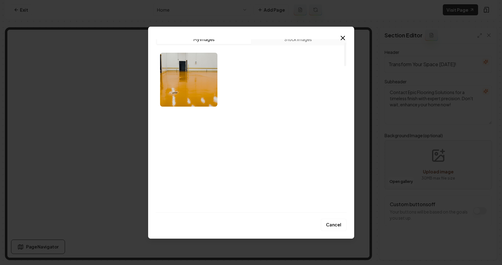
scroll to position [6, 0]
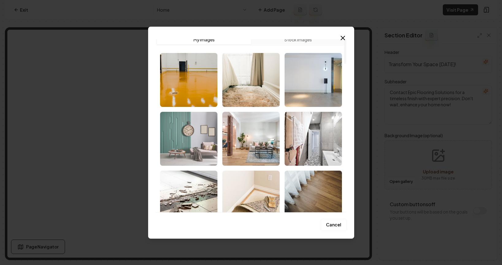
click at [183, 127] on img "Select image image_68cb50495c7cd75eb8e8bea5.jpeg" at bounding box center [188, 139] width 57 height 54
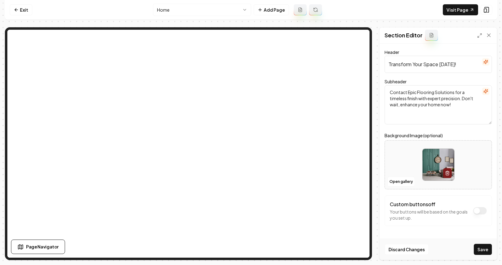
drag, startPoint x: 487, startPoint y: 249, endPoint x: 478, endPoint y: 243, distance: 11.0
click at [487, 249] on button "Save" at bounding box center [483, 249] width 18 height 11
click at [19, 8] on link "Exit" at bounding box center [21, 9] width 22 height 11
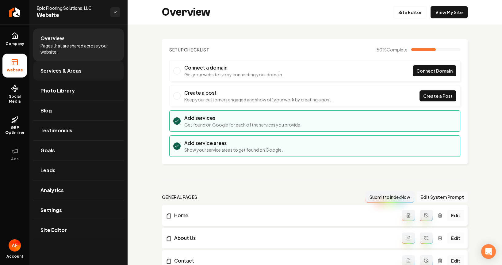
click at [68, 69] on span "Services & Areas" at bounding box center [61, 70] width 41 height 7
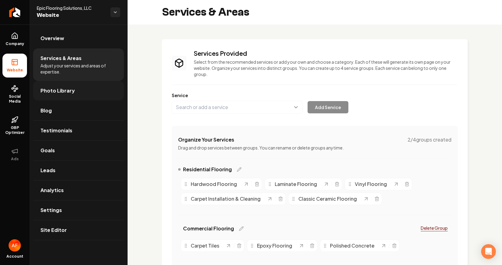
click at [81, 95] on link "Photo Library" at bounding box center [78, 91] width 91 height 20
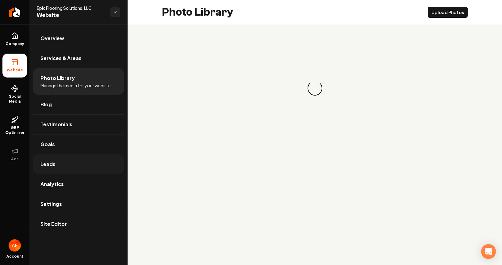
click at [77, 155] on link "Leads" at bounding box center [78, 165] width 91 height 20
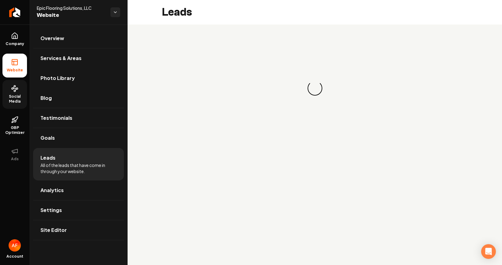
click at [10, 87] on link "Social Media" at bounding box center [14, 94] width 25 height 29
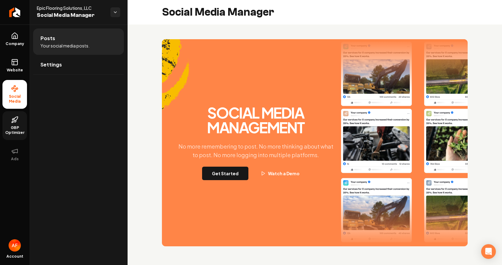
click at [9, 122] on link "GBP Optimizer" at bounding box center [14, 125] width 25 height 29
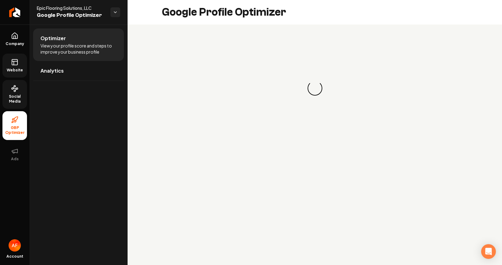
click at [18, 66] on link "Website" at bounding box center [14, 66] width 25 height 24
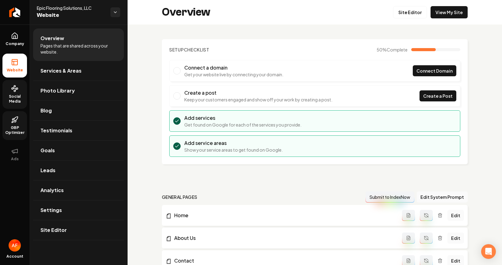
drag, startPoint x: 18, startPoint y: 36, endPoint x: 32, endPoint y: 51, distance: 20.4
click at [18, 37] on icon at bounding box center [14, 35] width 7 height 7
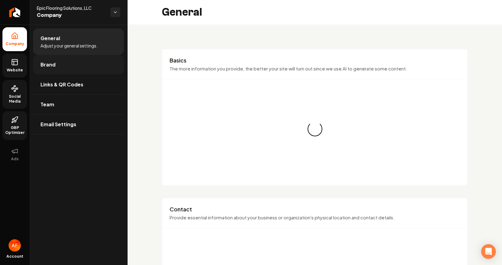
click at [53, 68] on span "Brand" at bounding box center [48, 64] width 15 height 7
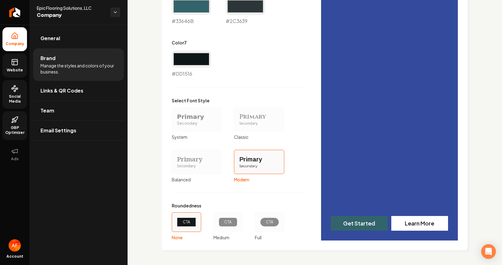
click at [257, 222] on div "CTA" at bounding box center [269, 223] width 29 height 20
click at [257, 222] on button "CTA Full" at bounding box center [257, 222] width 5 height 5
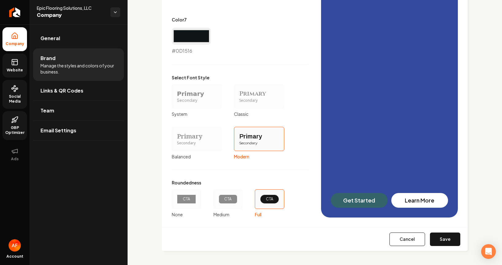
scroll to position [520, 0]
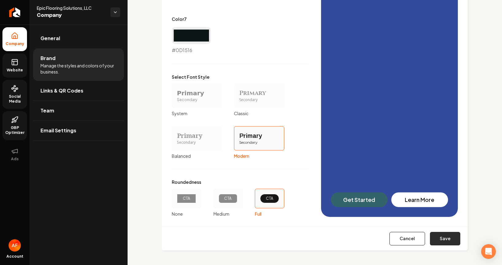
click at [436, 235] on button "Save" at bounding box center [445, 239] width 30 height 14
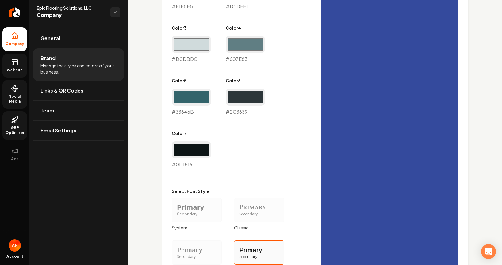
type input "#f1f5f5"
type input "#d5dfe1"
type input "#d0dbdc"
type input "#607e83"
type input "#33646b"
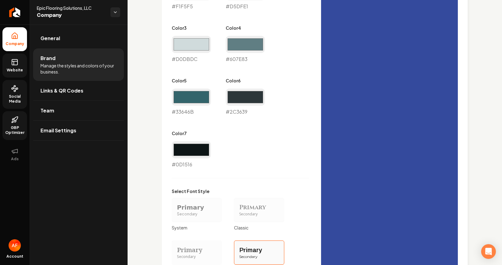
type input "#2c3639"
type input "#0d1516"
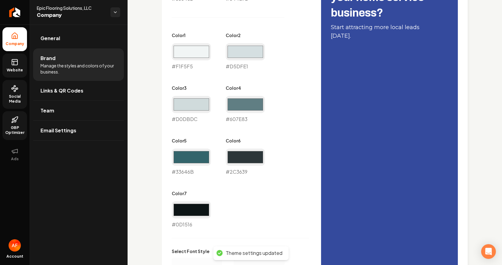
scroll to position [343, 0]
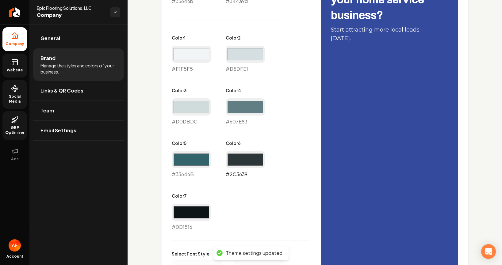
click at [250, 161] on input "#2c3639" at bounding box center [245, 159] width 39 height 17
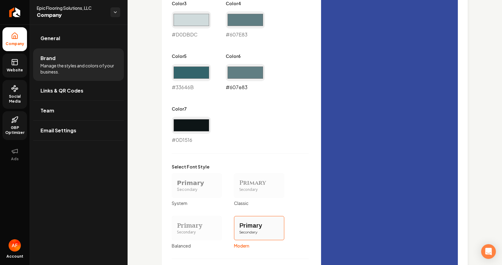
scroll to position [266, 0]
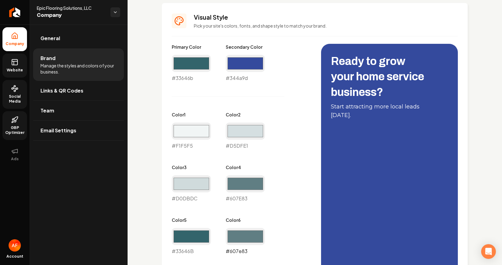
click at [246, 234] on input "#607e83" at bounding box center [245, 236] width 39 height 17
type input "#344a9d"
click at [297, 119] on div "Primary Color #33646b #33646b Secondary Color #344a9d #344a9d Color 1 #f1f5f5 #…" at bounding box center [240, 176] width 137 height 264
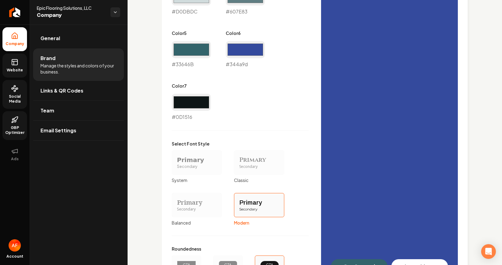
scroll to position [520, 0]
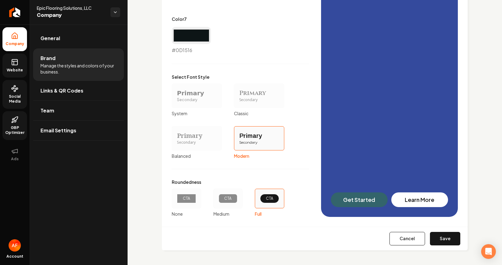
drag, startPoint x: 441, startPoint y: 238, endPoint x: 368, endPoint y: 58, distance: 194.9
click at [441, 238] on button "Save" at bounding box center [445, 239] width 30 height 14
type input "#f1f5f5"
type input "#d5dfe1"
type input "#d0dbdc"
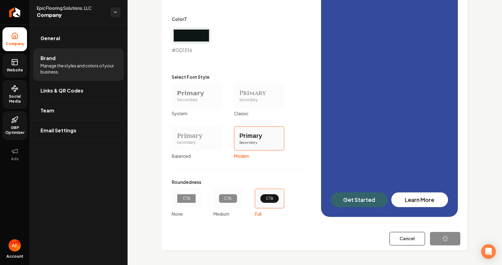
type input "#607e83"
type input "#33646b"
type input "#0d1516"
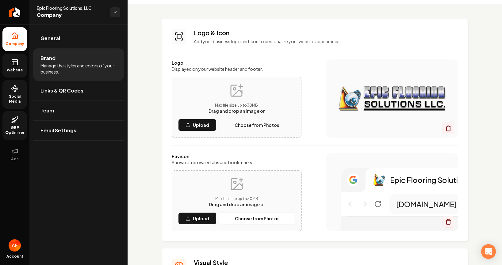
scroll to position [56, 0]
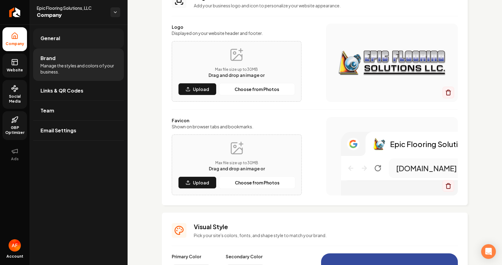
click at [56, 40] on span "General" at bounding box center [51, 38] width 20 height 7
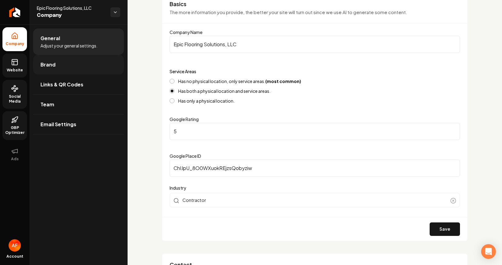
click at [51, 59] on link "Brand" at bounding box center [78, 65] width 91 height 20
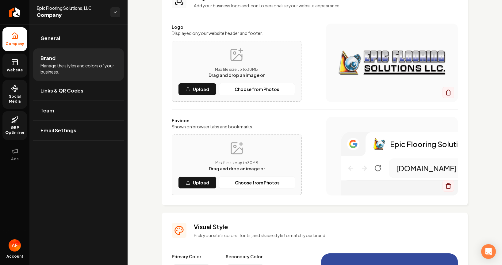
click at [5, 59] on link "Website" at bounding box center [14, 66] width 25 height 24
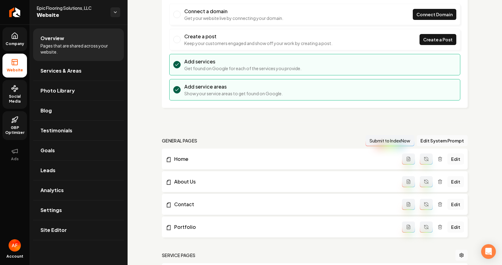
click at [13, 46] on span "Company" at bounding box center [15, 43] width 24 height 5
